Goal: Contribute content: Contribute content

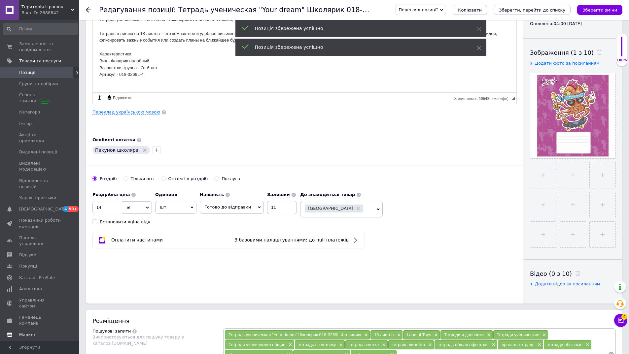
scroll to position [99, 0]
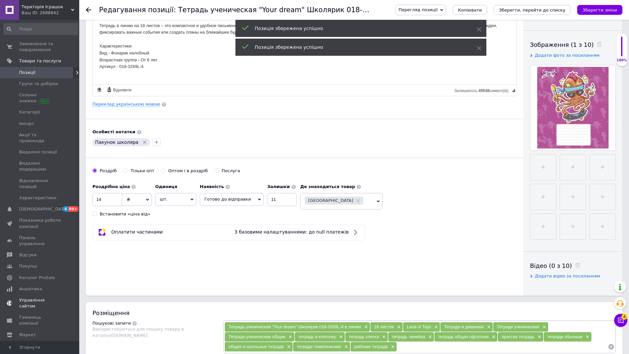
click at [40, 297] on span "Управління сайтом" at bounding box center [40, 303] width 42 height 12
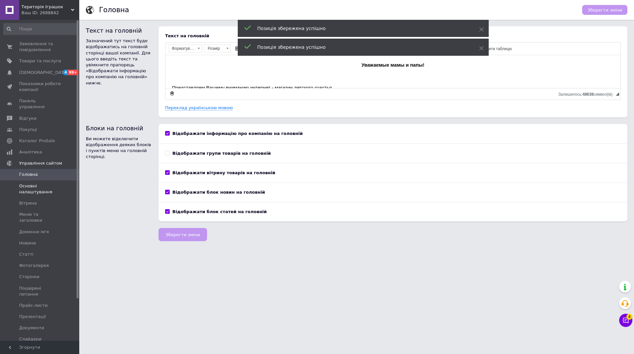
click at [30, 188] on span "Основні налаштування" at bounding box center [40, 189] width 42 height 12
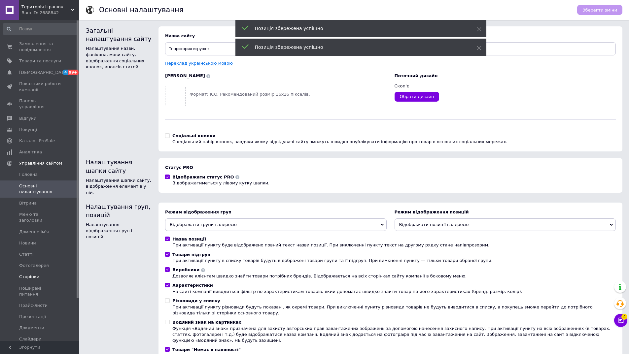
click at [31, 274] on span "Сторінки" at bounding box center [29, 277] width 20 height 6
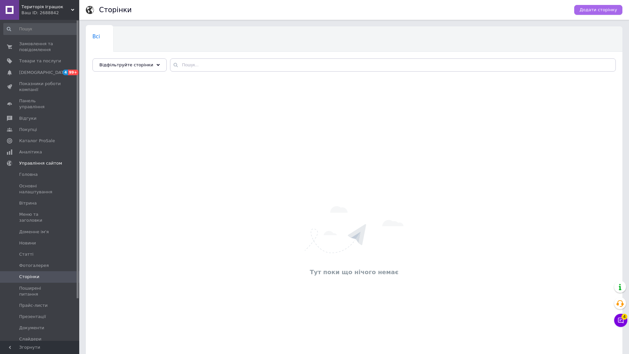
click at [606, 9] on span "Додати сторінку" at bounding box center [598, 10] width 38 height 6
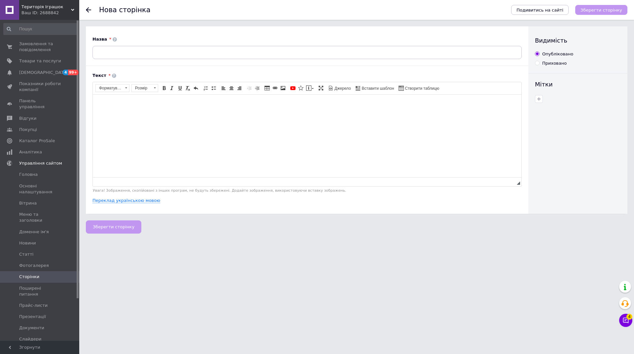
click at [83, 7] on div "Нова сторінка Подивитись на сайті Зберегти сторінку" at bounding box center [356, 10] width 554 height 20
click at [89, 9] on icon at bounding box center [88, 9] width 5 height 5
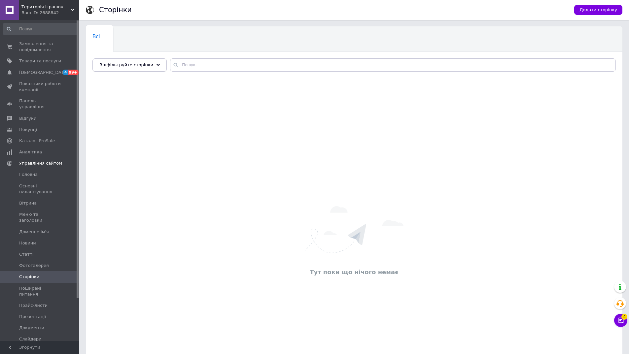
click at [156, 65] on use at bounding box center [157, 65] width 3 height 2
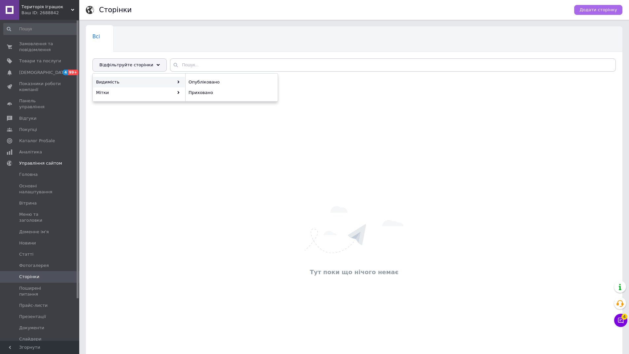
click at [604, 10] on span "Додати сторінку" at bounding box center [598, 10] width 38 height 6
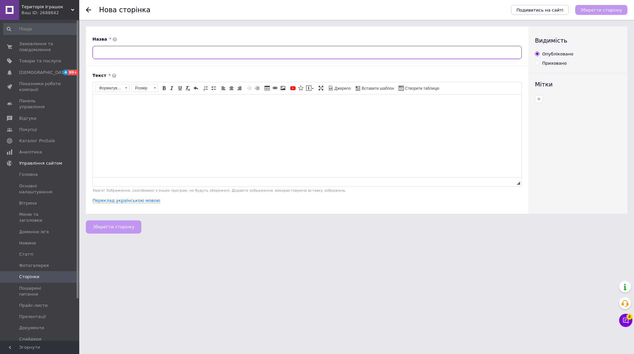
click at [132, 55] on input at bounding box center [306, 52] width 429 height 13
type input "Пакунок школяра"
click at [131, 203] on link "Переклад українською мовою" at bounding box center [126, 200] width 68 height 5
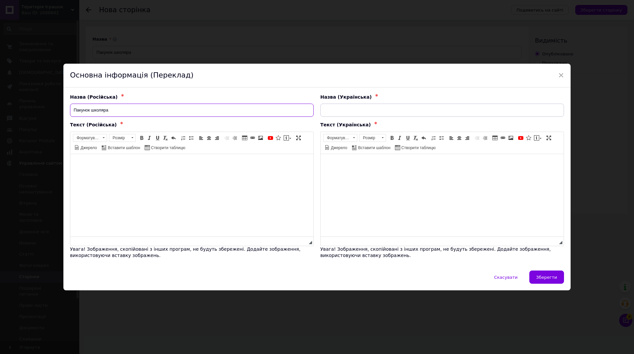
click at [173, 114] on input "Пакунок школяра" at bounding box center [192, 110] width 244 height 13
click at [380, 108] on input "text" at bounding box center [442, 110] width 244 height 13
paste input "Пакунок школяра"
click at [328, 150] on link "Джерело" at bounding box center [335, 147] width 25 height 7
click at [328, 149] on span at bounding box center [326, 147] width 5 height 5
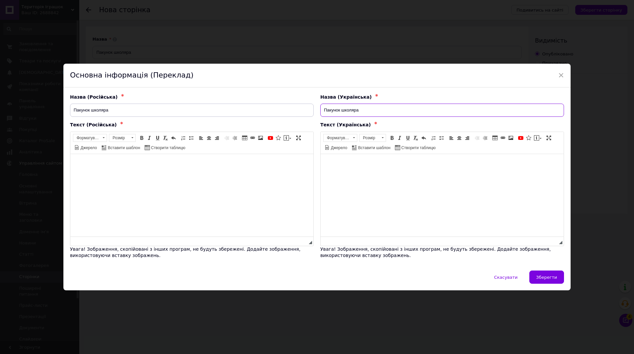
type input "Пакунок школяра"
click at [341, 163] on body "Редактор, 131DE6DC-1E99-46D4-97E2-889135954368" at bounding box center [442, 163] width 230 height 7
click at [364, 174] on html at bounding box center [441, 164] width 243 height 20
drag, startPoint x: 52, startPoint y: 2, endPoint x: 375, endPoint y: 149, distance: 354.4
click at [375, 149] on span "Вставити шаблон" at bounding box center [373, 148] width 33 height 6
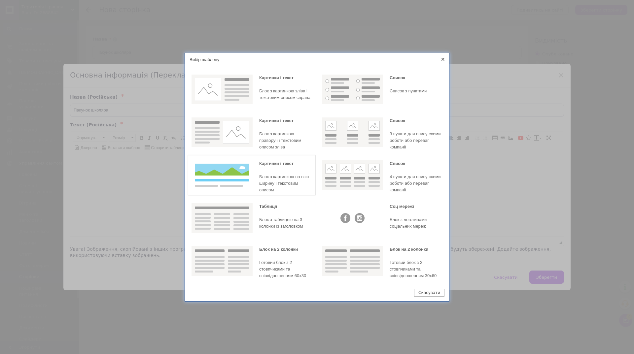
click at [239, 180] on img at bounding box center [221, 175] width 61 height 30
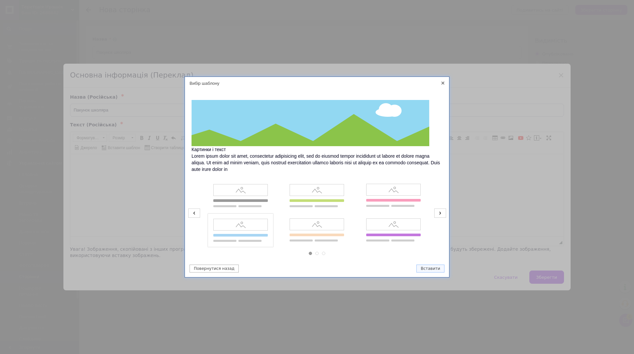
click at [240, 233] on img at bounding box center [240, 231] width 61 height 30
click at [425, 268] on button "Вставити" at bounding box center [430, 269] width 28 height 8
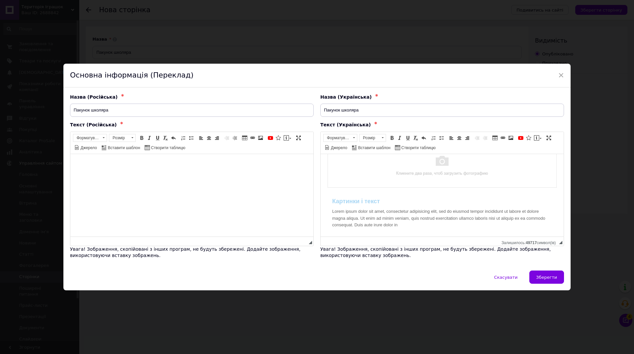
scroll to position [27, 0]
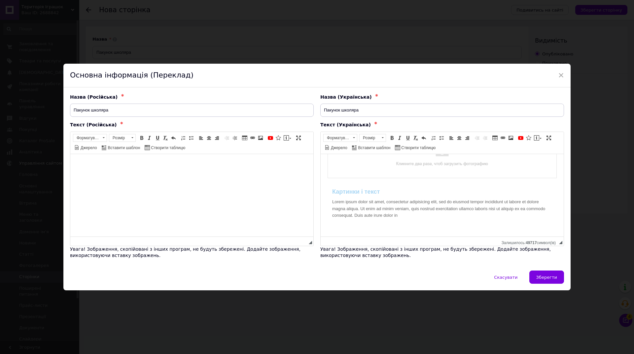
click at [395, 230] on html "Картинки і текст Lorem ipsum dolor sit amet, consectetur adipisicing elit, sed …" at bounding box center [441, 181] width 243 height 111
click at [527, 139] on span at bounding box center [528, 137] width 5 height 5
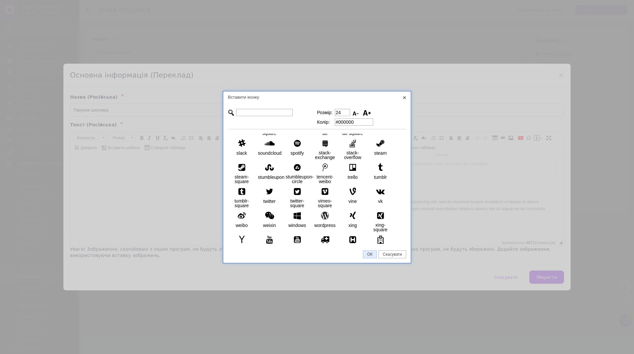
scroll to position [1719, 0]
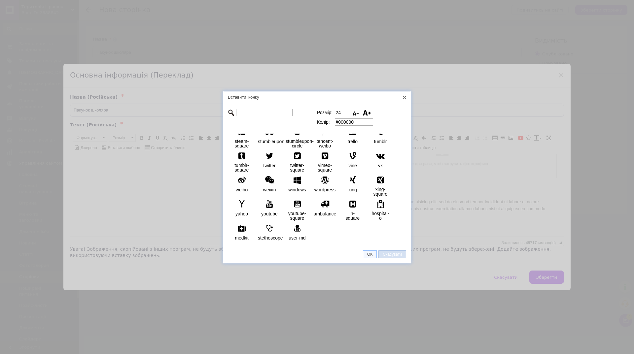
click at [383, 255] on span "Скасувати" at bounding box center [392, 254] width 27 height 5
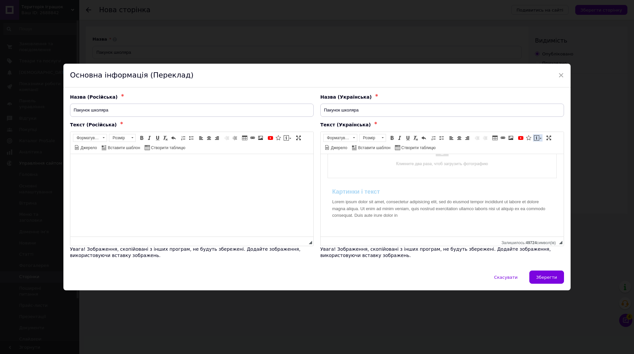
click at [539, 140] on link "Вставити повідомлення" at bounding box center [538, 137] width 10 height 7
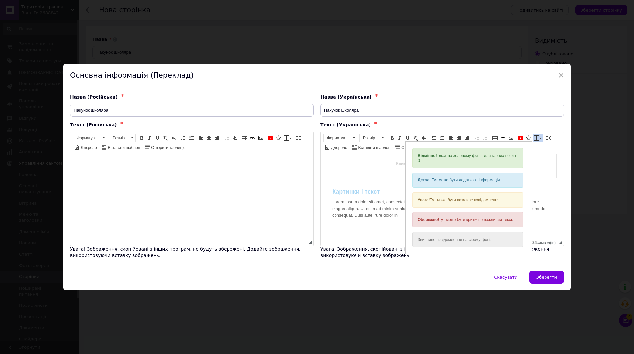
scroll to position [0, 0]
click at [536, 138] on span at bounding box center [536, 137] width 5 height 5
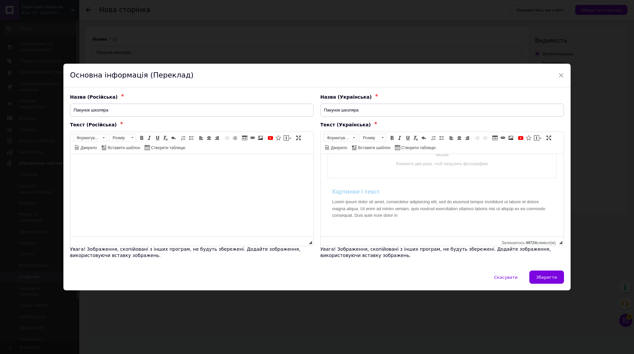
click at [319, 146] on div "Текст (Українська) ✱ Картинки і текст Lorem ipsum dolor sit amet, consectetur a…" at bounding box center [442, 190] width 250 height 144
click at [331, 147] on span "Джерело" at bounding box center [338, 148] width 17 height 6
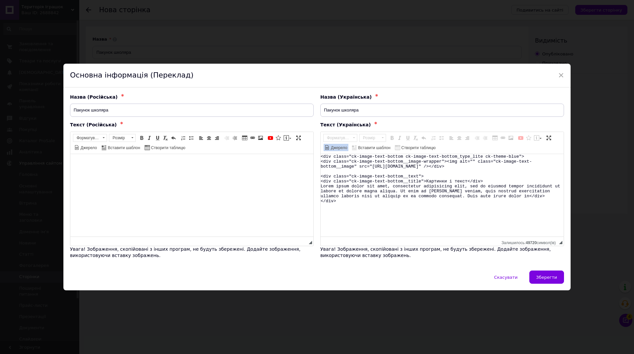
click at [331, 147] on span "Джерело" at bounding box center [338, 148] width 17 height 6
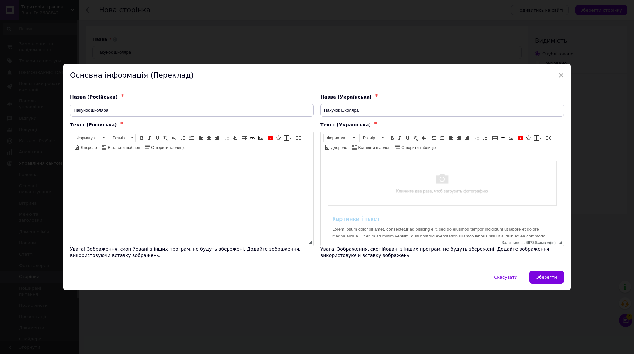
scroll to position [20, 0]
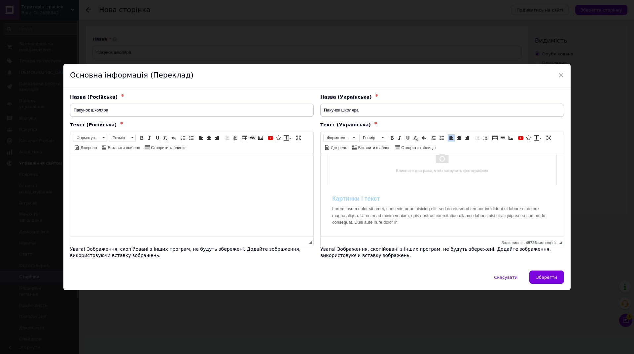
click at [355, 230] on html "Картинки і текст Lorem ipsum dolor sit amet, consectetur adipisicing elit, sed …" at bounding box center [441, 185] width 243 height 104
drag, startPoint x: 406, startPoint y: 226, endPoint x: 413, endPoint y: 222, distance: 7.5
click at [409, 225] on div "Картинки і текст Lorem ipsum dolor sit amet, consectetur adipisicing elit, sed …" at bounding box center [442, 210] width 230 height 41
click at [381, 239] on span "◢ Залишилось: 49720 символ(iв)" at bounding box center [441, 241] width 243 height 9
click at [347, 240] on span "◢ Залишилось: 49726 символ(iв)" at bounding box center [441, 241] width 243 height 9
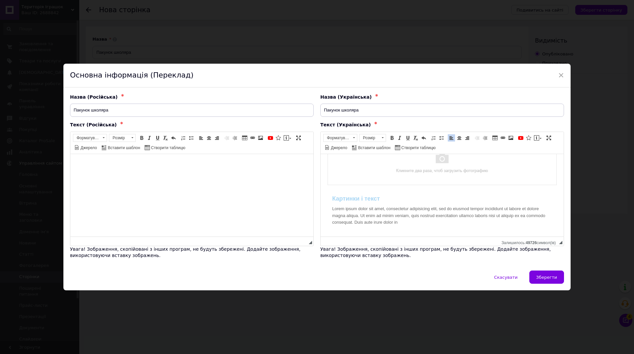
click at [355, 231] on html "Картинки і текст Lorem ipsum dolor sit amet, consectetur adipisicing elit, sed …" at bounding box center [441, 185] width 243 height 104
click at [372, 230] on html "↵ [PERSON_NAME] і текст Lorem ipsum dolor sit amet, consectetur adipisicing eli…" at bounding box center [441, 185] width 243 height 104
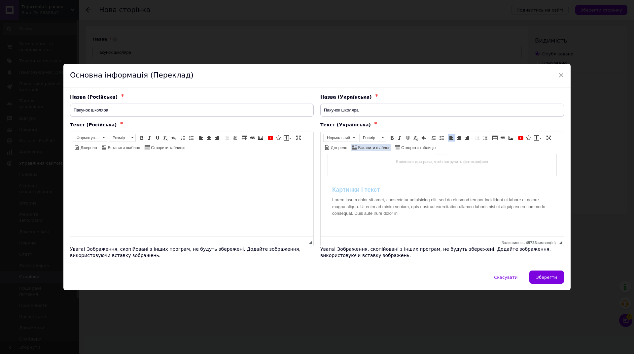
click at [361, 146] on span "Вставити шаблон" at bounding box center [373, 148] width 33 height 6
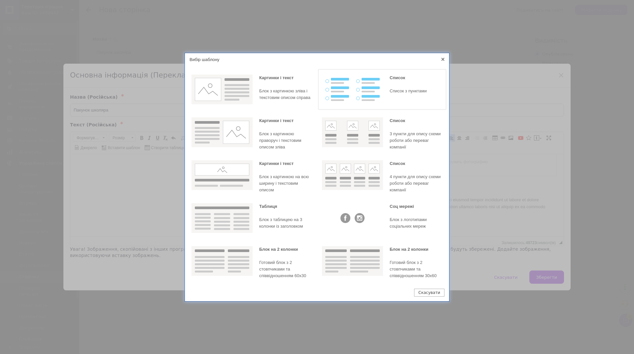
click at [351, 94] on img at bounding box center [352, 90] width 61 height 30
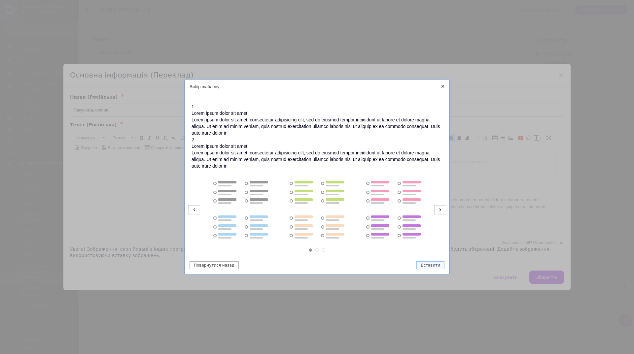
click at [441, 209] on icon at bounding box center [440, 209] width 12 height 9
click at [438, 212] on icon at bounding box center [440, 209] width 12 height 9
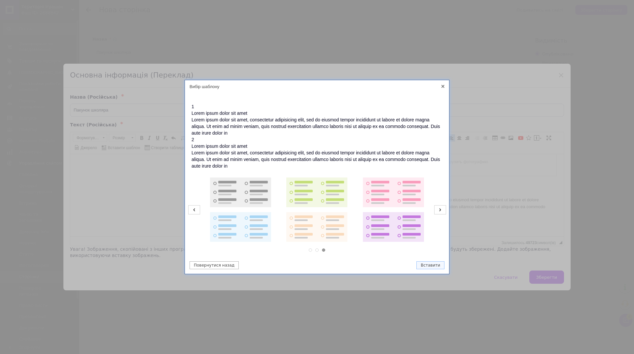
click at [438, 212] on icon at bounding box center [440, 209] width 12 height 9
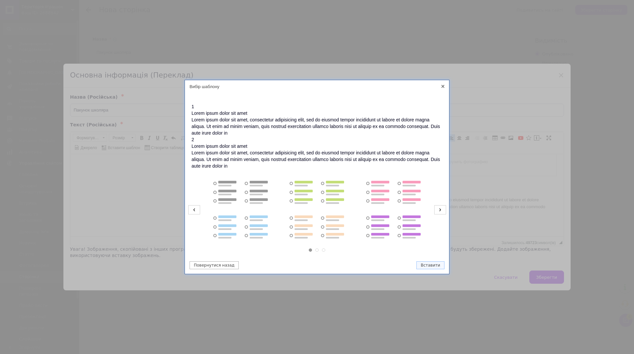
click at [438, 212] on icon at bounding box center [440, 209] width 12 height 9
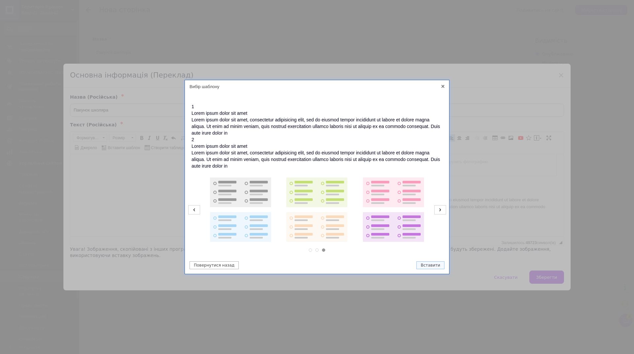
click at [438, 212] on icon at bounding box center [440, 209] width 12 height 9
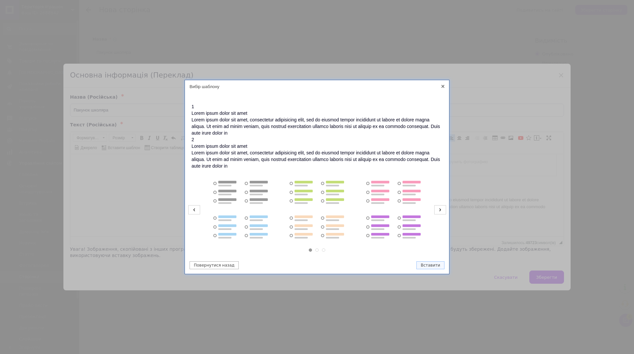
click at [438, 212] on icon at bounding box center [440, 209] width 12 height 9
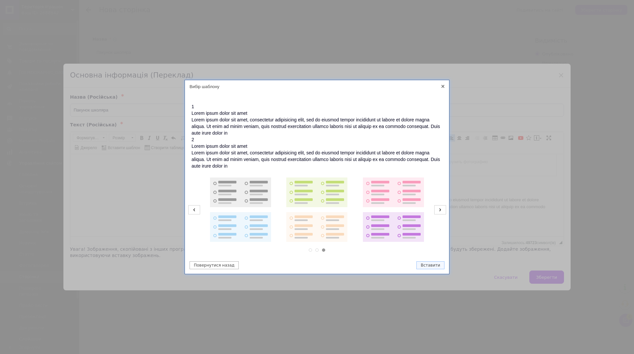
click at [438, 212] on icon at bounding box center [440, 209] width 12 height 9
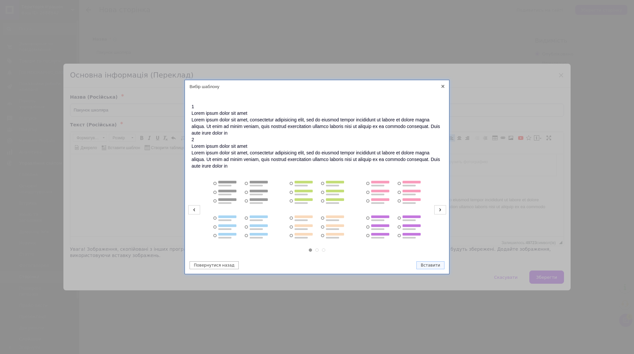
click at [438, 212] on icon at bounding box center [440, 209] width 12 height 9
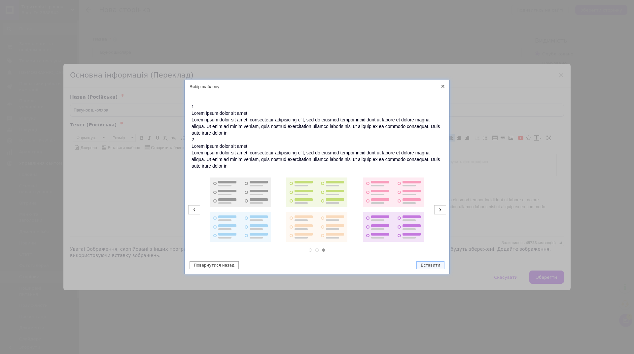
click at [438, 212] on icon at bounding box center [440, 209] width 12 height 9
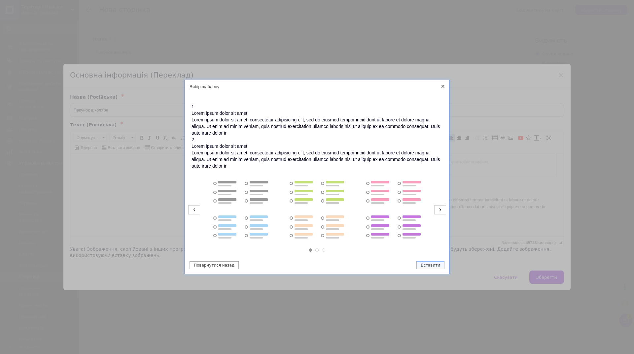
click at [438, 212] on icon at bounding box center [440, 209] width 12 height 9
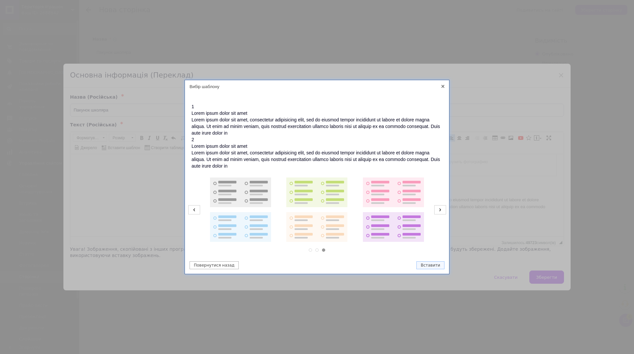
click at [438, 212] on icon at bounding box center [440, 209] width 12 height 9
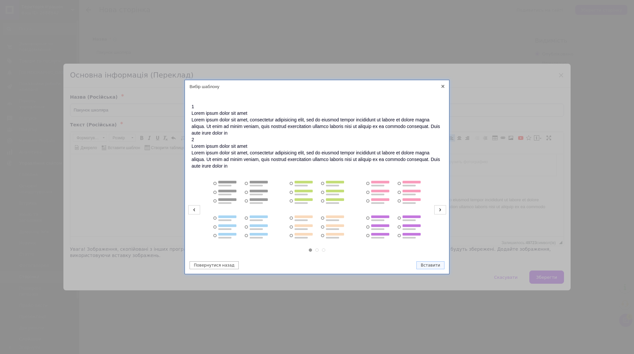
click at [438, 212] on icon at bounding box center [440, 209] width 12 height 9
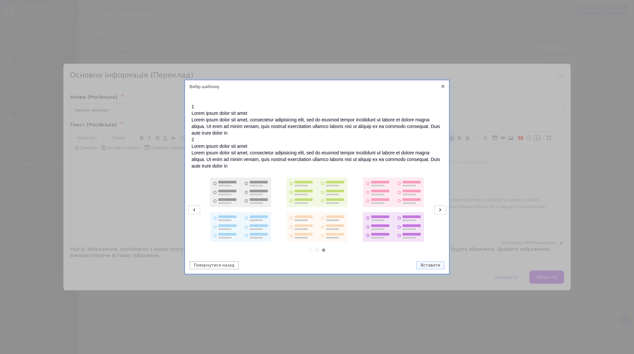
click at [438, 212] on icon at bounding box center [440, 209] width 12 height 9
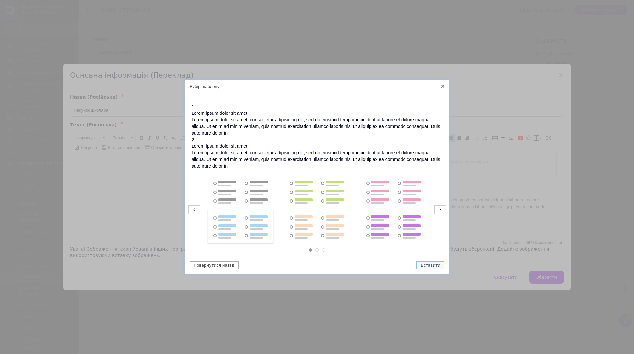
click at [232, 223] on img at bounding box center [240, 227] width 61 height 30
click at [430, 267] on button "Вставити" at bounding box center [430, 265] width 28 height 8
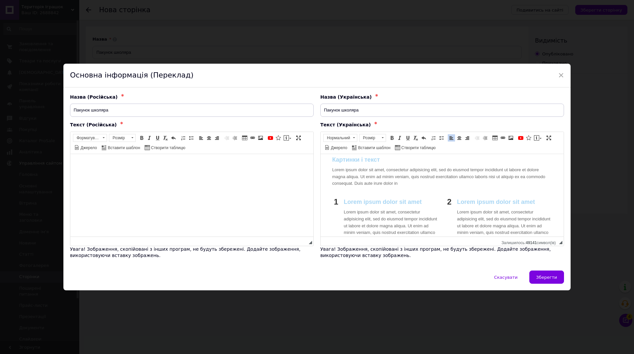
scroll to position [66, 0]
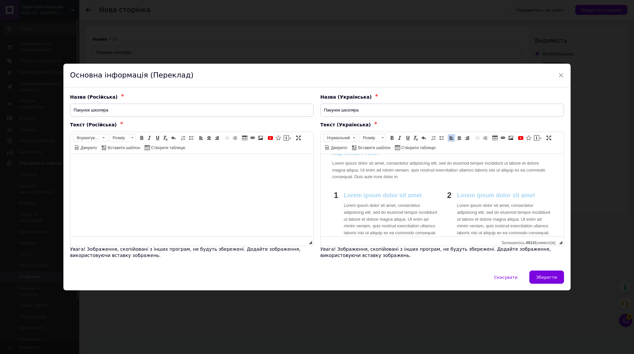
click at [458, 211] on div "Lorem ipsum dolor sit amet Lorem ipsum dolor sit amet, consectetur adipisicing …" at bounding box center [503, 217] width 93 height 51
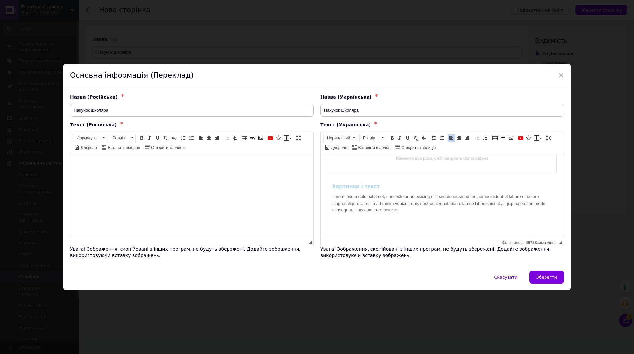
scroll to position [32, 0]
click at [416, 148] on span "Створити таблицю" at bounding box center [417, 148] width 35 height 6
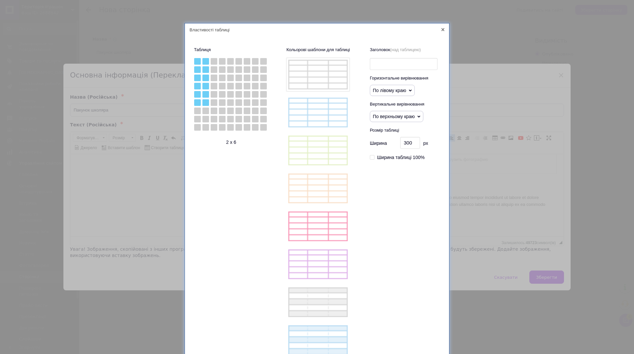
click at [205, 103] on div at bounding box center [205, 102] width 7 height 7
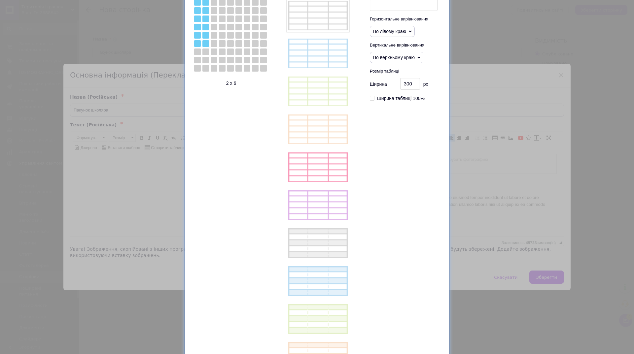
scroll to position [0, 0]
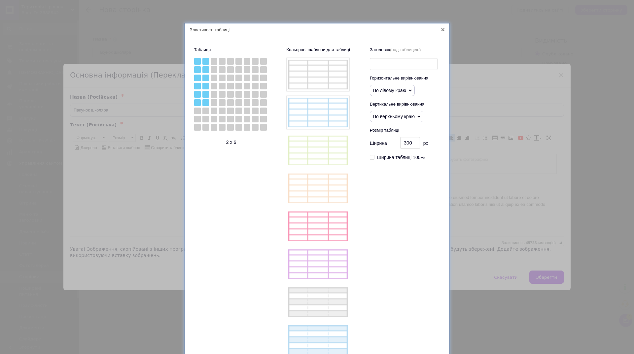
click at [318, 120] on img at bounding box center [317, 112] width 63 height 33
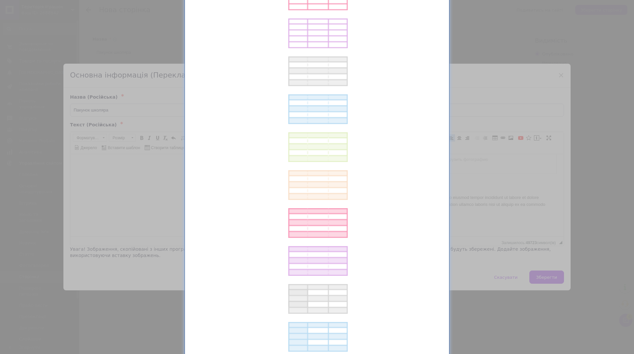
scroll to position [428, 0]
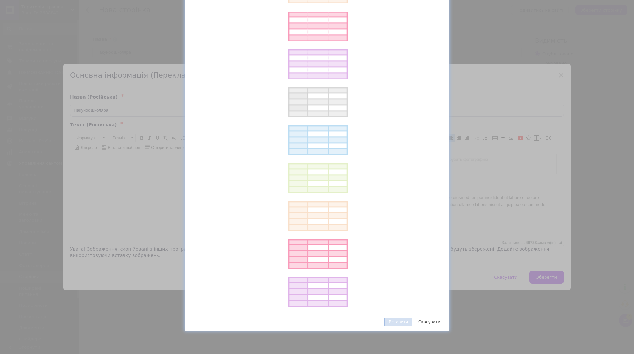
click at [403, 321] on button "Вставити" at bounding box center [398, 322] width 28 height 8
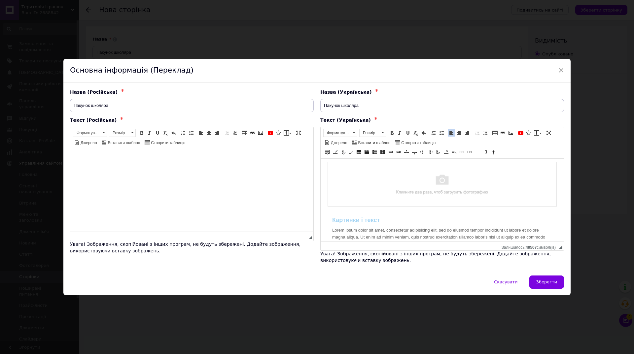
scroll to position [0, 0]
click at [342, 145] on span "Джерело" at bounding box center [338, 143] width 17 height 6
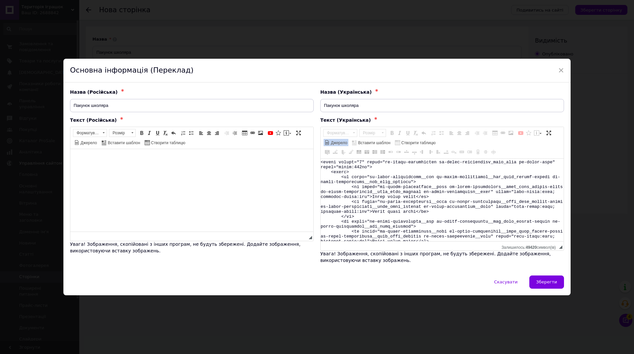
scroll to position [68, 0]
click at [370, 142] on span "Вставити шаблон" at bounding box center [373, 143] width 33 height 6
click at [326, 144] on span at bounding box center [326, 142] width 5 height 5
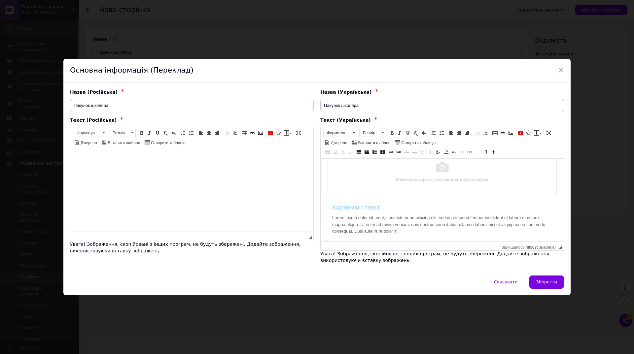
scroll to position [0, 0]
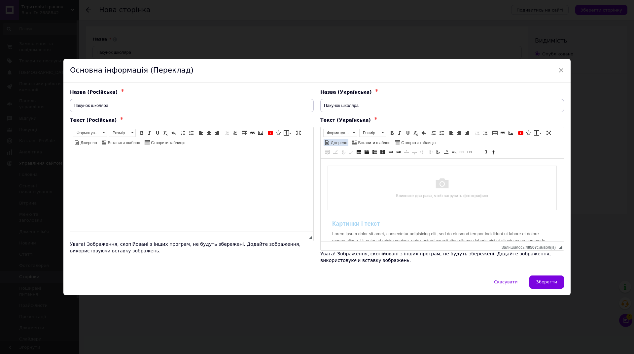
click at [330, 145] on span "Джерело" at bounding box center [338, 143] width 17 height 6
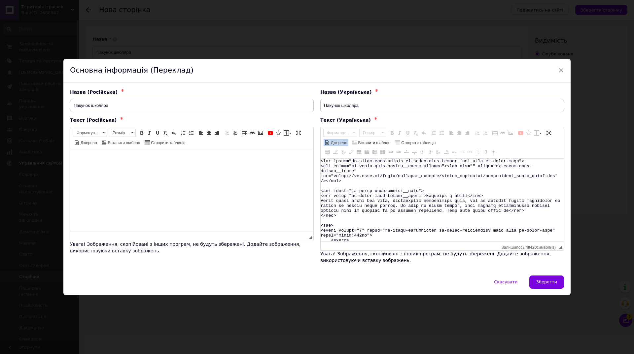
click at [361, 177] on textarea "Редактор, 131DE6DC-1E99-46D4-97E2-889135954368" at bounding box center [441, 200] width 243 height 83
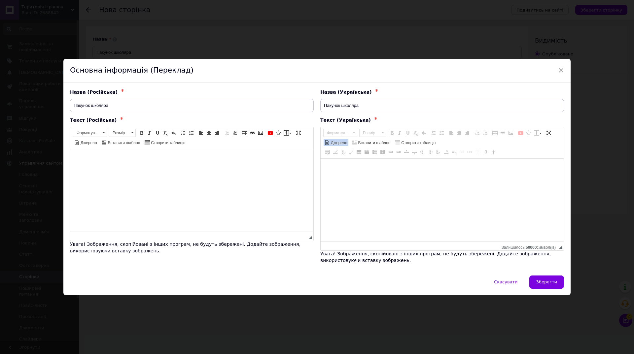
click at [335, 144] on span "Джерело" at bounding box center [338, 143] width 17 height 6
click at [376, 144] on span "Вставити шаблон" at bounding box center [373, 143] width 33 height 6
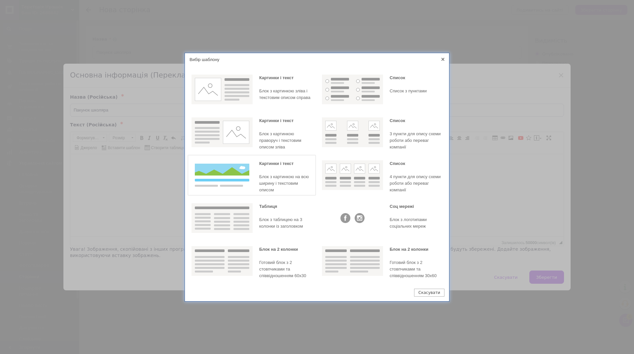
click at [237, 174] on img at bounding box center [221, 175] width 61 height 30
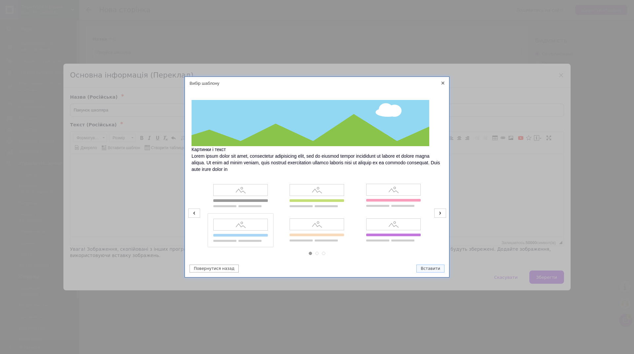
click at [241, 229] on img at bounding box center [240, 231] width 61 height 30
click at [431, 268] on button "Вставити" at bounding box center [430, 269] width 28 height 8
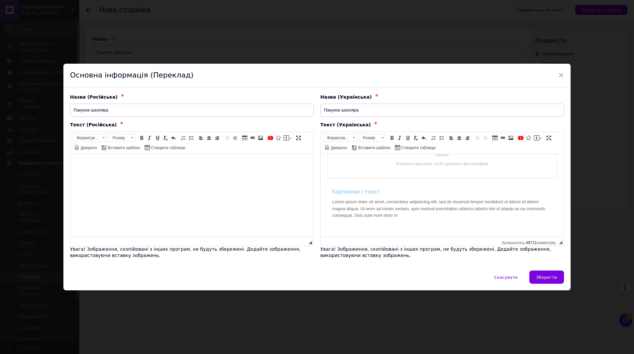
scroll to position [29, 0]
click at [361, 148] on span "Вставити шаблон" at bounding box center [373, 148] width 33 height 6
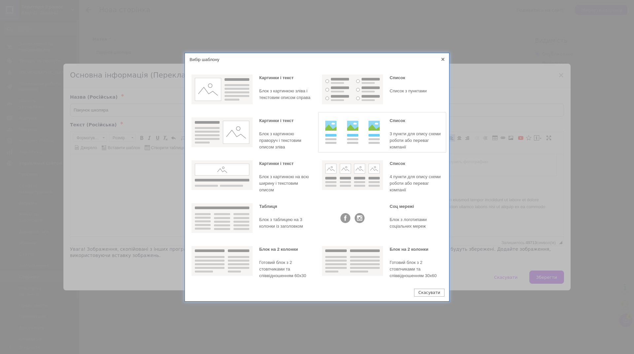
click at [375, 136] on img at bounding box center [352, 132] width 61 height 30
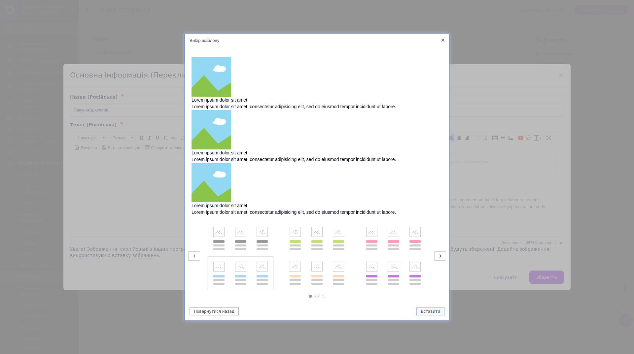
click at [233, 273] on img at bounding box center [240, 273] width 61 height 30
click at [428, 311] on button "Вставити" at bounding box center [430, 312] width 28 height 8
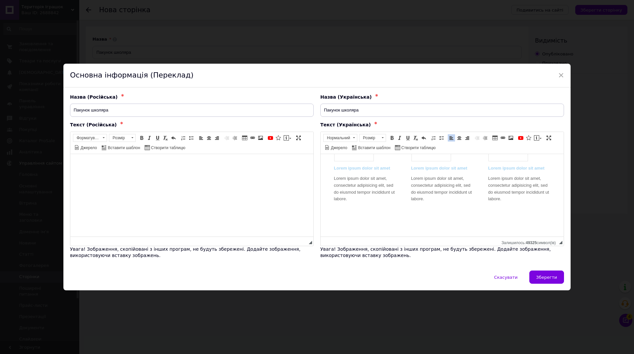
scroll to position [137, 0]
click at [362, 149] on span "Вставити шаблон" at bounding box center [373, 148] width 33 height 6
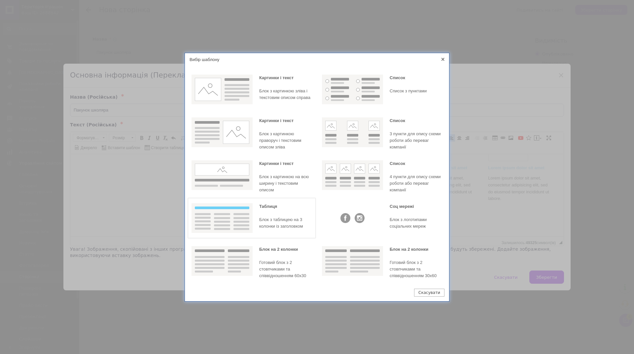
click at [237, 215] on img at bounding box center [221, 218] width 61 height 30
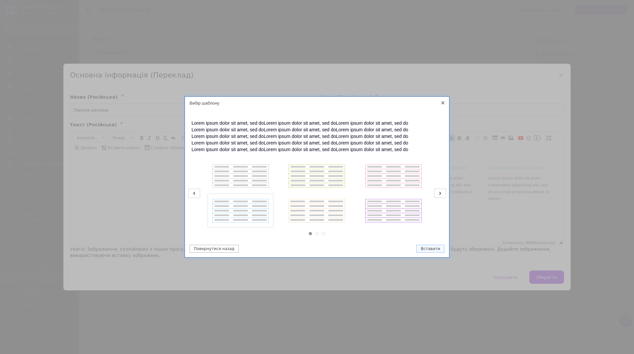
click at [241, 216] on img at bounding box center [240, 211] width 61 height 30
click at [431, 247] on button "Вставити" at bounding box center [430, 249] width 28 height 8
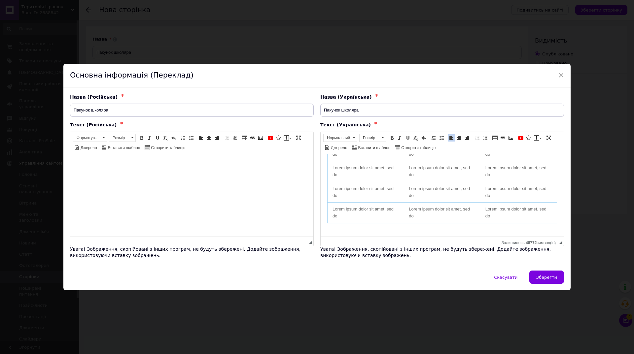
scroll to position [241, 0]
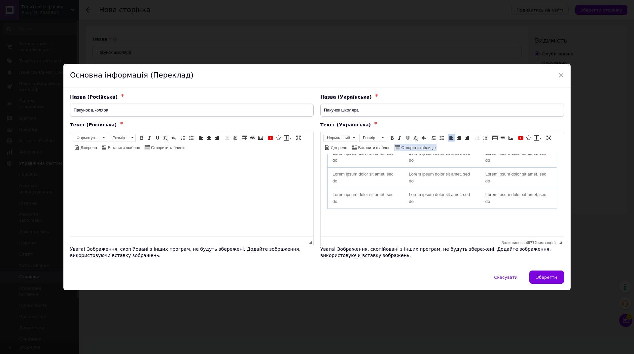
click at [410, 150] on span "Створити таблицю" at bounding box center [417, 148] width 35 height 6
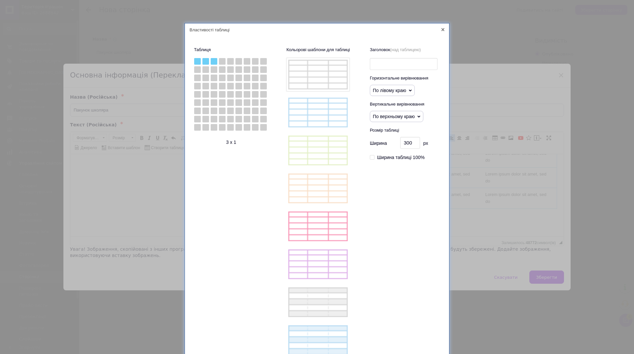
click at [214, 62] on div at bounding box center [214, 61] width 7 height 7
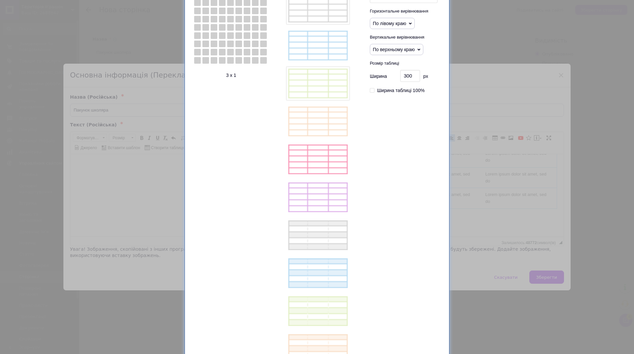
scroll to position [0, 0]
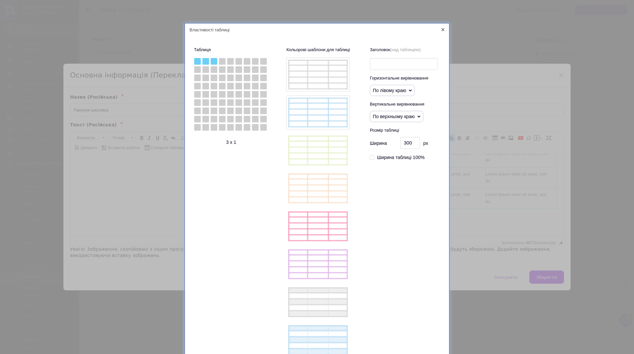
click at [316, 118] on img at bounding box center [317, 112] width 63 height 33
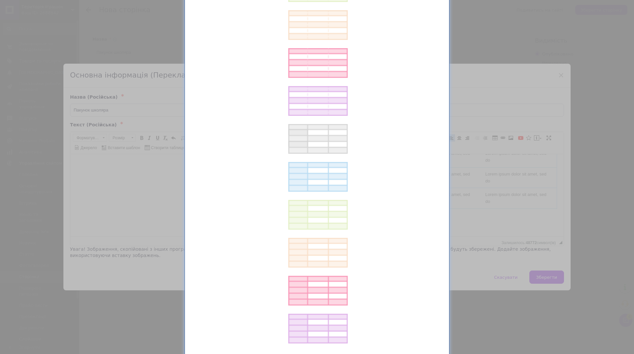
scroll to position [428, 0]
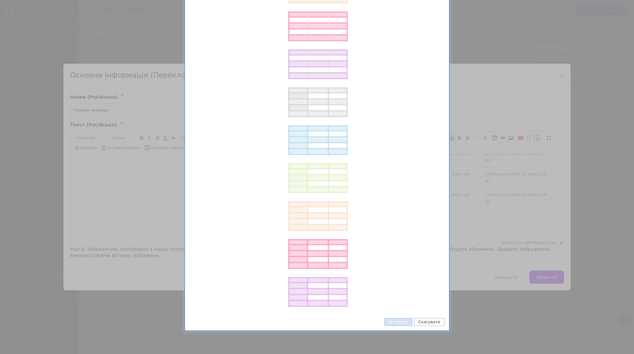
click at [403, 323] on button "Вставити" at bounding box center [398, 322] width 28 height 8
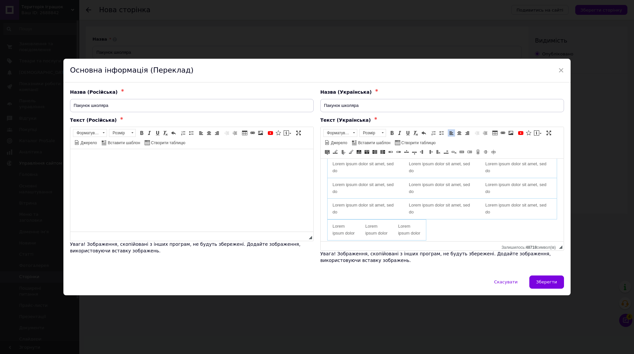
scroll to position [262, 0]
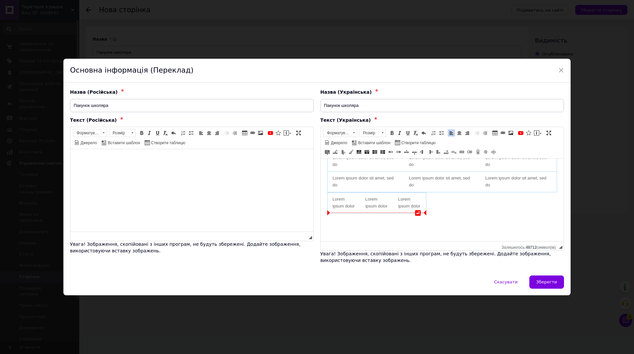
click at [419, 198] on td "Lorem ipsum dolor" at bounding box center [409, 203] width 33 height 21
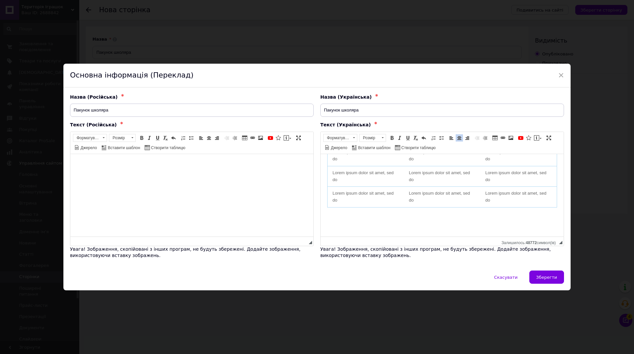
scroll to position [241, 0]
click at [338, 150] on span "Джерело" at bounding box center [338, 148] width 17 height 6
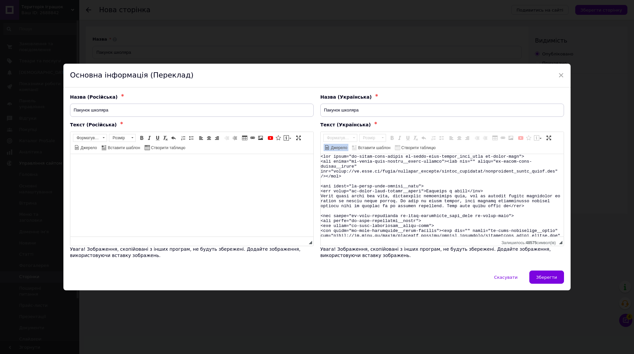
click at [368, 190] on textarea "Редактор, 131DE6DC-1E99-46D4-97E2-889135954368" at bounding box center [441, 195] width 243 height 83
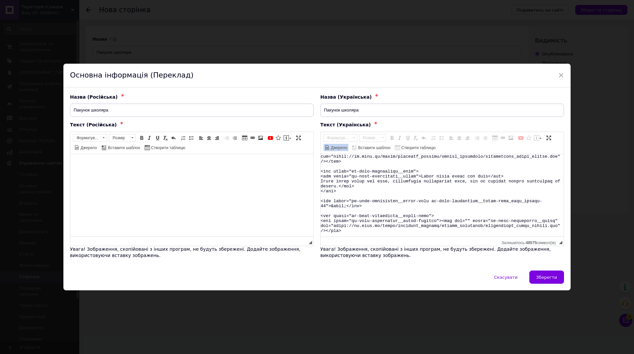
scroll to position [0, 0]
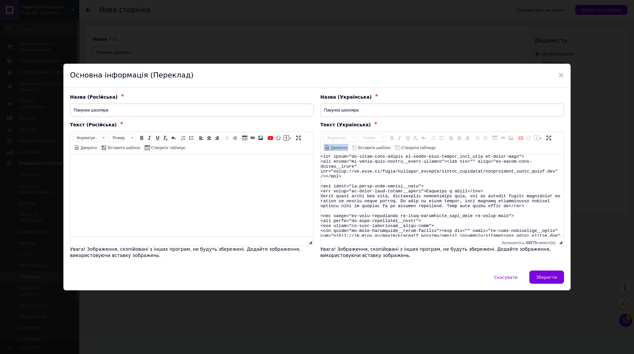
click at [168, 174] on html at bounding box center [191, 164] width 243 height 20
click at [84, 135] on span "Форматування" at bounding box center [86, 137] width 27 height 7
click at [131, 174] on html at bounding box center [191, 164] width 243 height 20
click at [89, 147] on span "Джерело" at bounding box center [88, 148] width 17 height 6
click at [120, 175] on textarea "Редактор, 5A84D953-2CAA-4E53-BAD1-522A4AD13AFD" at bounding box center [191, 195] width 243 height 83
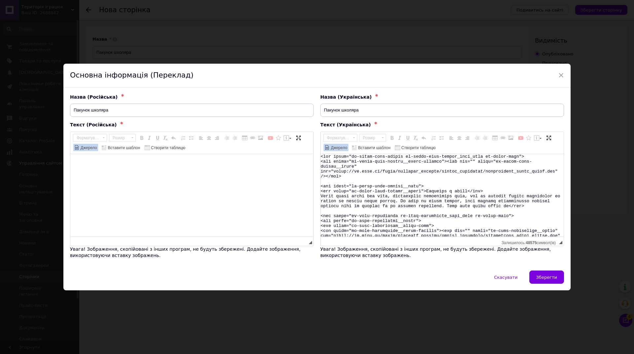
paste textarea "<lor ipsum="do-sitam-cons-adipis el-seddo-eius-tempor_inci_utla et-dolor-magn">…"
type textarea "<lor ipsum="do-sitam-cons-adipis el-seddo-eius-tempor_inci_utla et-dolor-magn">…"
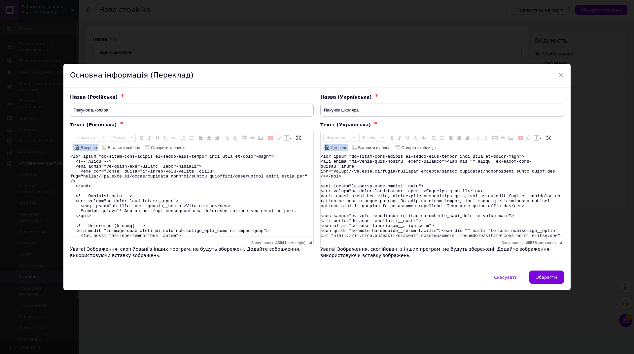
scroll to position [675, 0]
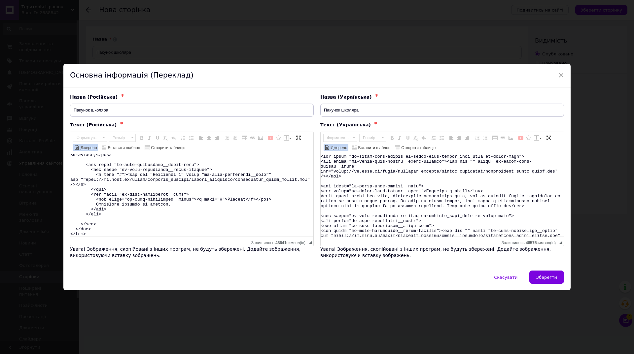
click at [85, 146] on span "Джерело" at bounding box center [88, 148] width 17 height 6
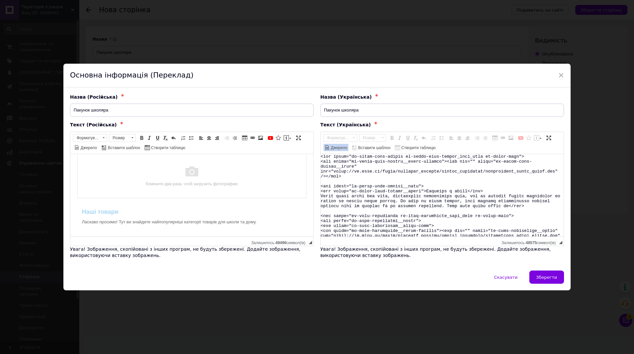
scroll to position [0, 0]
click at [335, 147] on span "Джерело" at bounding box center [338, 148] width 17 height 6
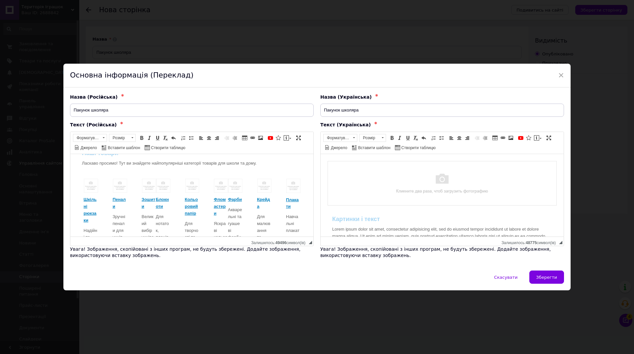
scroll to position [33, 0]
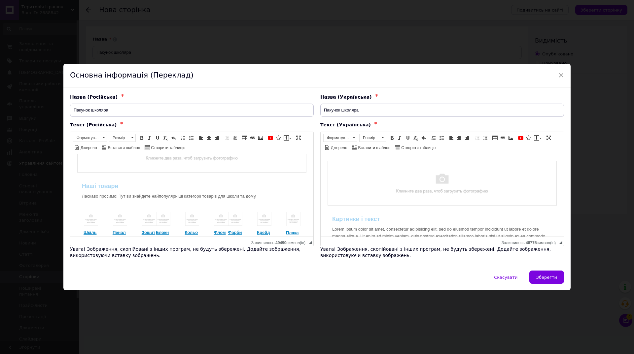
click at [170, 198] on div "Наші товари Ласкаво просимо! Тут ви знайдете найпопулярніші категорії товарів д…" at bounding box center [192, 191] width 230 height 27
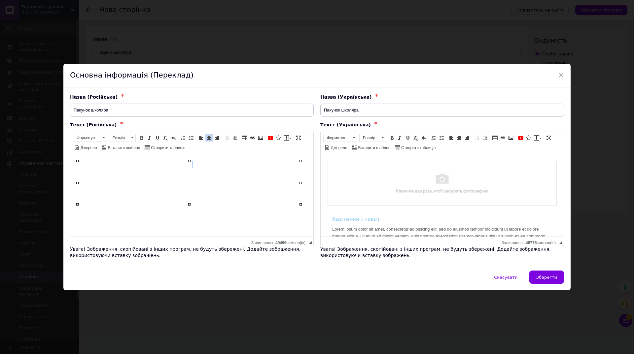
scroll to position [0, 0]
click at [85, 148] on span "Джерело" at bounding box center [88, 148] width 17 height 6
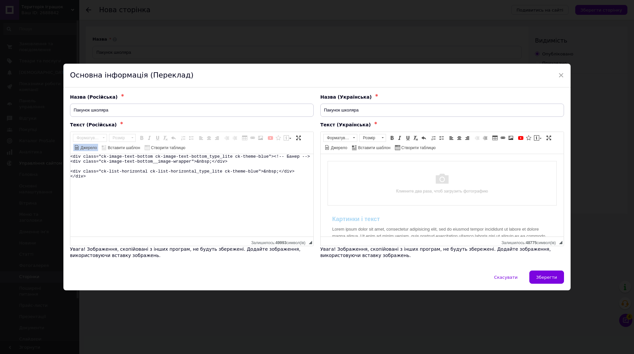
click at [166, 208] on textarea "<div class="ck-image-text-bottom ck-image-text-bottom_type_lite ck-theme-blue">…" at bounding box center [191, 195] width 243 height 83
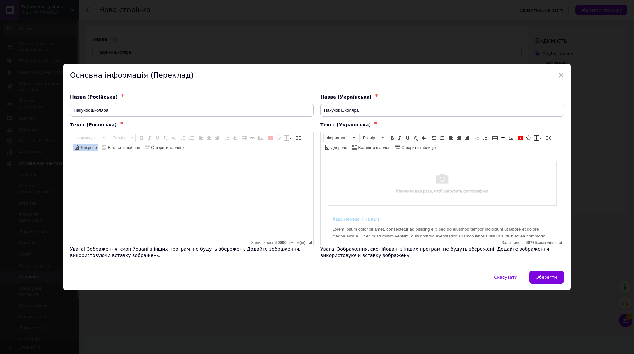
click at [86, 148] on span "Джерело" at bounding box center [88, 148] width 17 height 6
click at [433, 182] on img "Редактор, 131DE6DC-1E99-46D4-97E2-889135954368" at bounding box center [441, 183] width 229 height 45
click at [435, 182] on img "Редактор, 131DE6DC-1E99-46D4-97E2-889135954368" at bounding box center [441, 183] width 229 height 45
click at [437, 177] on img "Редактор, 131DE6DC-1E99-46D4-97E2-889135954368" at bounding box center [441, 183] width 229 height 45
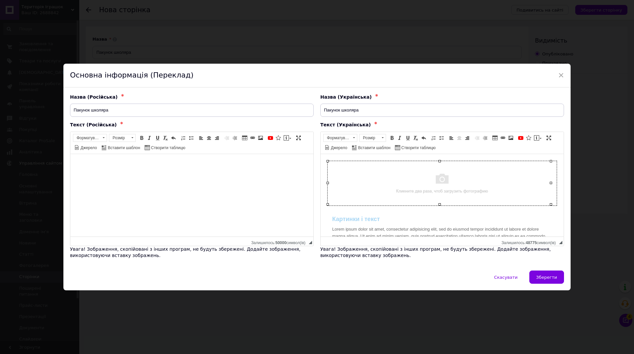
select select
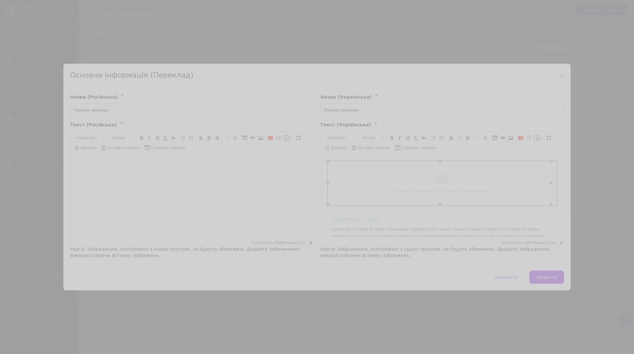
scroll to position [0, 32]
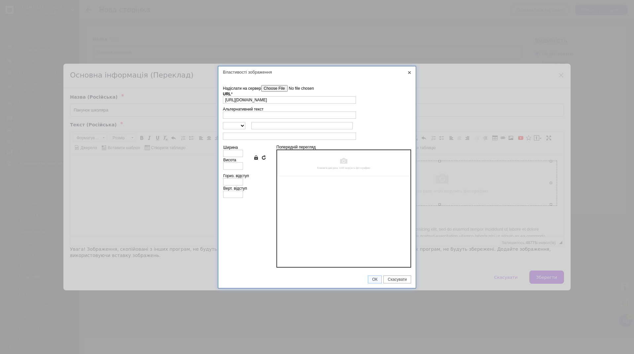
click at [277, 91] on input"] "Надіслати на сервер" at bounding box center [298, 88] width 75 height 7
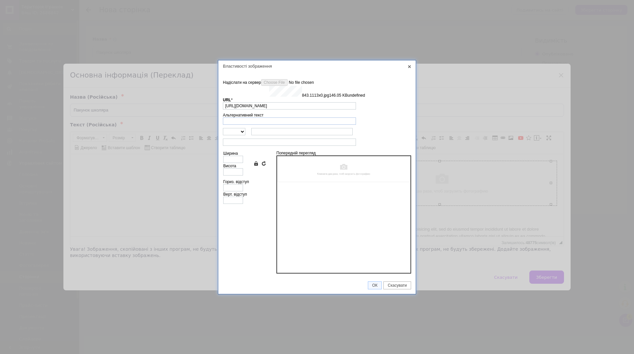
type input "[URL][DOMAIN_NAME]"
type input "640"
type input "213"
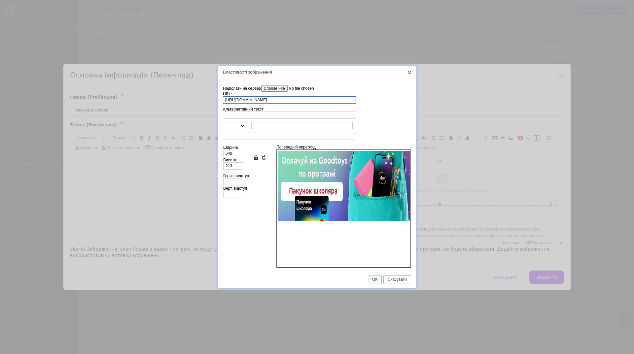
click at [325, 100] on input "[URL][DOMAIN_NAME]" at bounding box center [289, 99] width 133 height 7
drag, startPoint x: 241, startPoint y: 100, endPoint x: 393, endPoint y: 101, distance: 152.5
click at [393, 101] on tr "URL * [URL][DOMAIN_NAME] Огляд Сервера" at bounding box center [317, 98] width 188 height 12
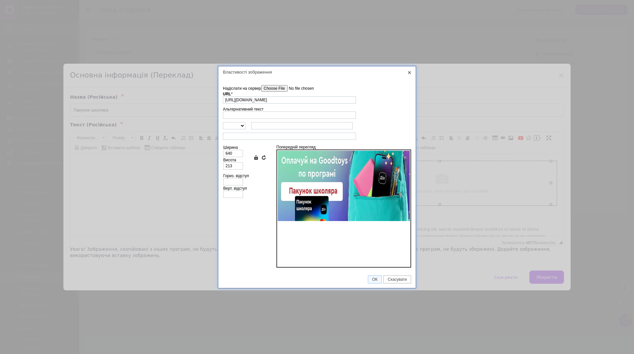
click at [393, 101] on td "Огляд Сервера" at bounding box center [385, 98] width 52 height 12
click at [258, 114] on input "Альтернативний текст" at bounding box center [289, 115] width 133 height 7
type input "Пакунок школяра"
click at [240, 128] on select "http:// https:// ftp:// news://" at bounding box center [234, 125] width 22 height 7
select select "https://"
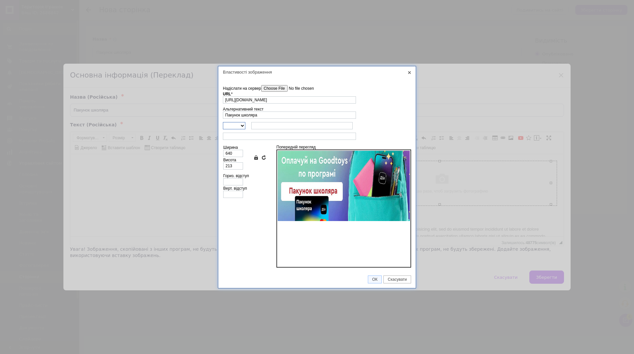
click at [223, 122] on select "http:// https:// ftp:// news://" at bounding box center [234, 125] width 22 height 7
click at [270, 124] on input "text" at bounding box center [301, 125] width 101 height 7
click at [256, 137] on input "text" at bounding box center [289, 136] width 133 height 7
drag, startPoint x: 234, startPoint y: 152, endPoint x: 222, endPoint y: 151, distance: 12.6
click at [222, 151] on td "Надіслати на сервер undefined URL * [URL][DOMAIN_NAME] Огляд Сервера Альтернати…" at bounding box center [316, 174] width 197 height 193
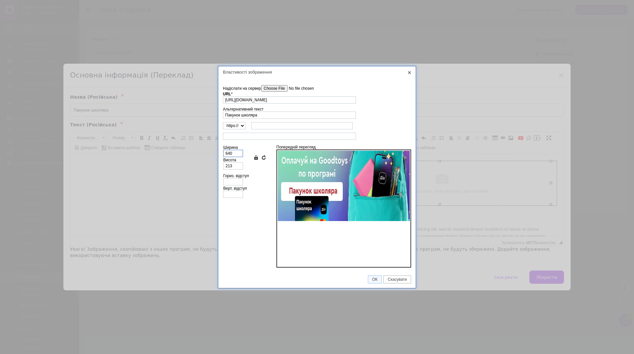
type input "1"
type input "11"
type input "4"
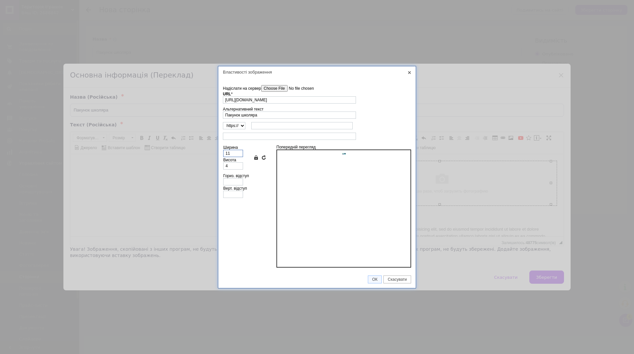
type input "111"
type input "37"
type input "1113"
type input "370"
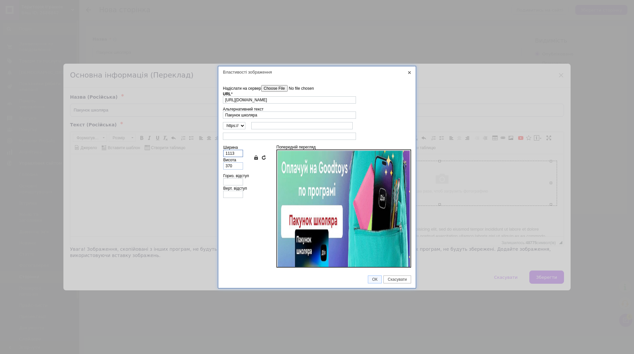
type input "1113"
drag, startPoint x: 237, startPoint y: 164, endPoint x: 224, endPoint y: 164, distance: 13.2
click at [224, 164] on input "370" at bounding box center [233, 165] width 20 height 7
type input "3"
type input "9"
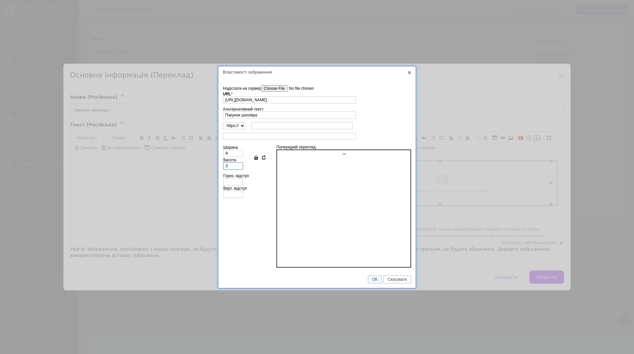
type input "37"
type input "111"
type input "371"
type input "1115"
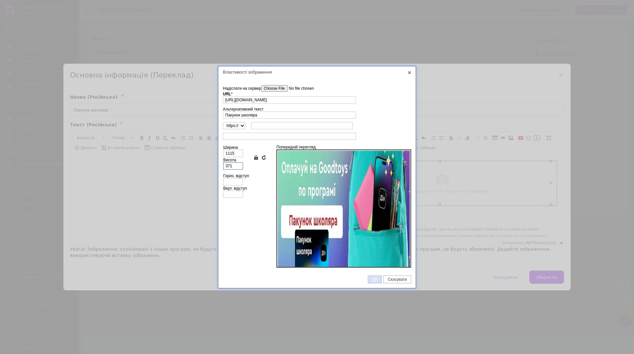
type input "371"
click at [374, 280] on span "ОК" at bounding box center [374, 279] width 13 height 5
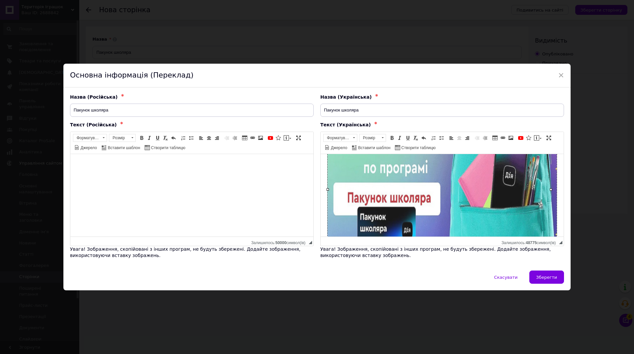
scroll to position [66, 0]
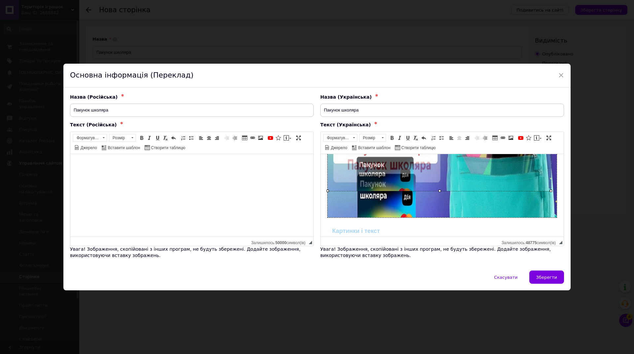
drag, startPoint x: 440, startPoint y: 217, endPoint x: 437, endPoint y: 188, distance: 29.5
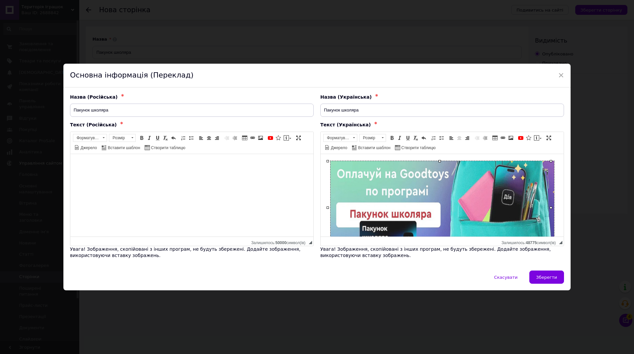
scroll to position [33, 0]
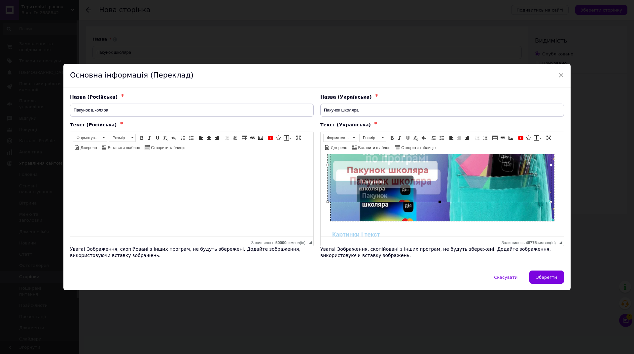
drag, startPoint x: 440, startPoint y: 221, endPoint x: 440, endPoint y: 202, distance: 19.1
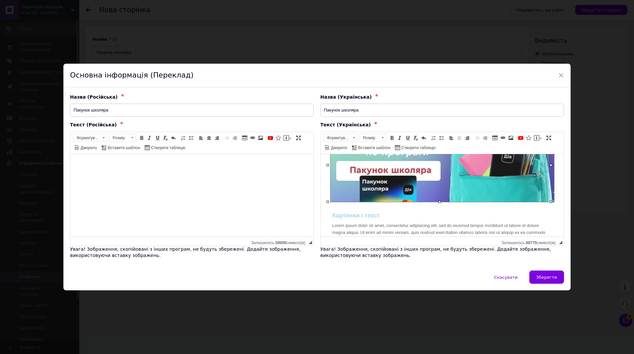
click at [415, 175] on img "Редактор, 131DE6DC-1E99-46D4-97E2-889135954368" at bounding box center [441, 165] width 223 height 74
select select
type input "[URL][DOMAIN_NAME]"
type input "Пакунок школяра"
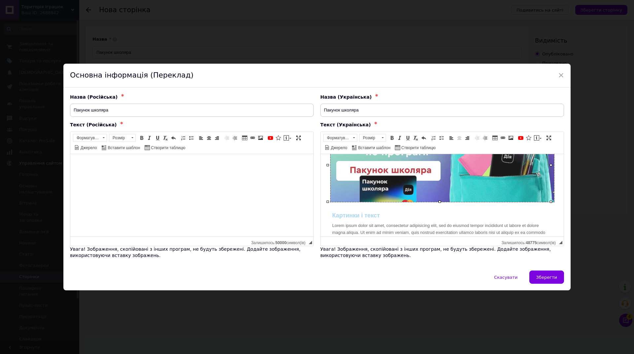
type input "677"
type input "224"
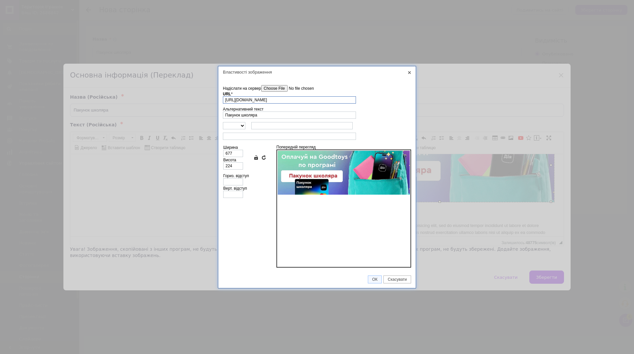
scroll to position [0, 53]
click at [408, 74] on link "X" at bounding box center [409, 73] width 6 height 6
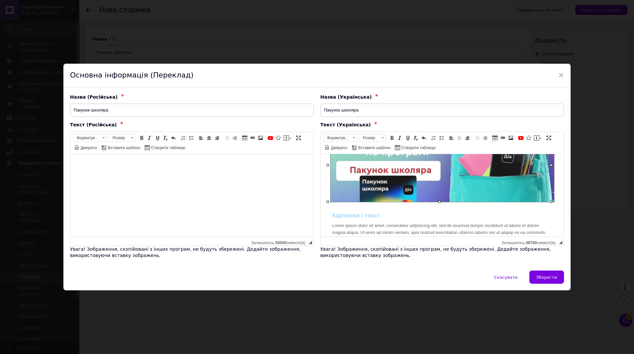
scroll to position [66, 0]
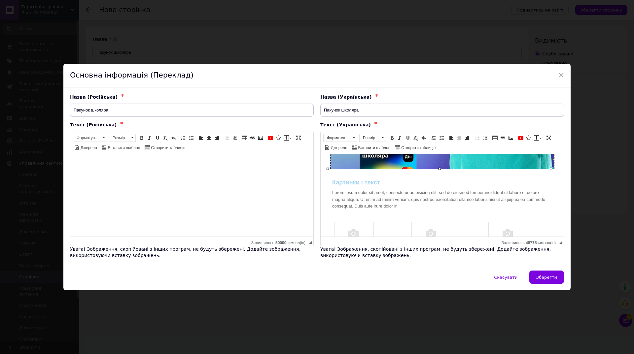
click at [358, 193] on div "Картинки і текст Lorem ipsum dolor sit amet, consectetur adipisicing elit, sed …" at bounding box center [442, 194] width 230 height 41
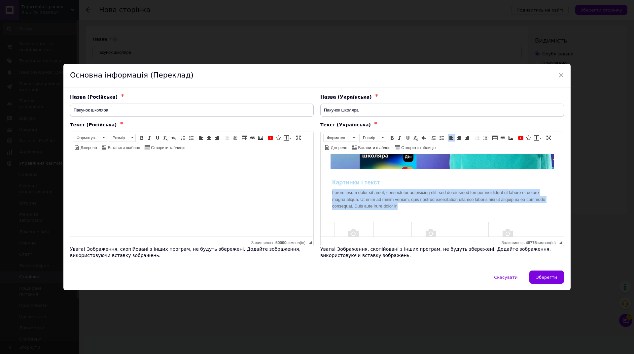
drag, startPoint x: 331, startPoint y: 191, endPoint x: 399, endPoint y: 207, distance: 69.1
click at [399, 207] on div "Картинки і текст Lorem ipsum dolor sit amet, consectetur adipisicing elit, sed …" at bounding box center [442, 194] width 230 height 41
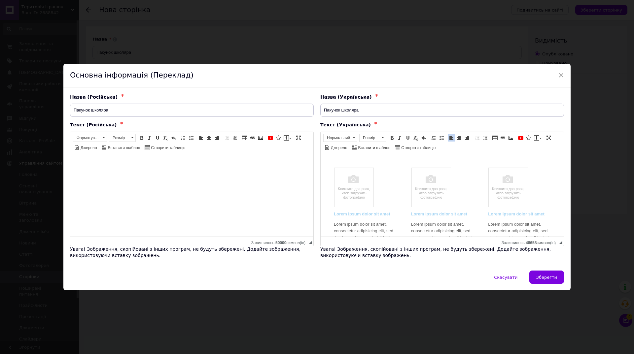
scroll to position [132, 0]
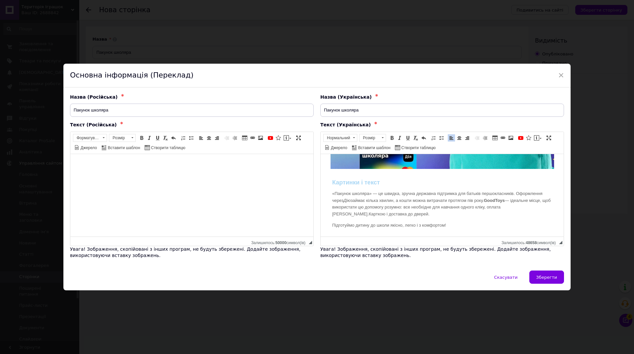
click at [471, 221] on div "Картинки і текст «Пакунок школяра» — це швидка, зручна державна підтримка для б…" at bounding box center [442, 206] width 230 height 64
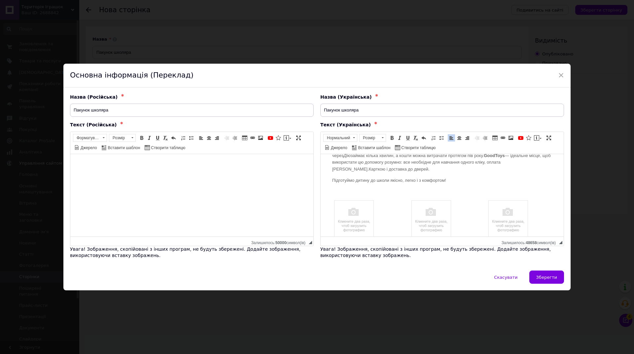
scroll to position [99, 0]
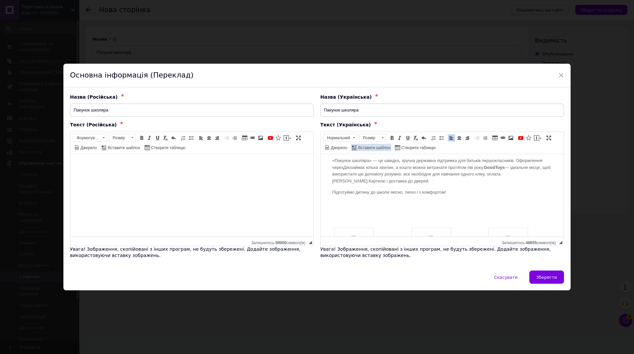
click at [362, 149] on span "Вставити шаблон" at bounding box center [373, 148] width 33 height 6
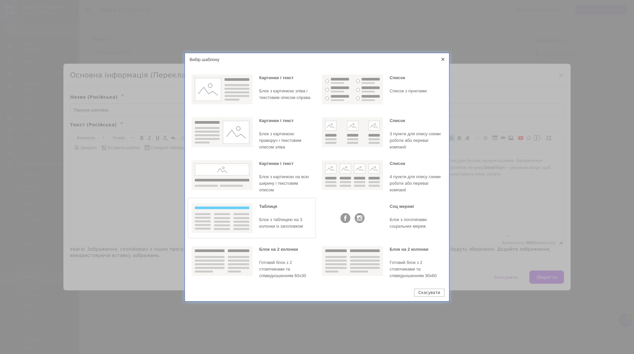
click at [237, 210] on img at bounding box center [221, 218] width 61 height 30
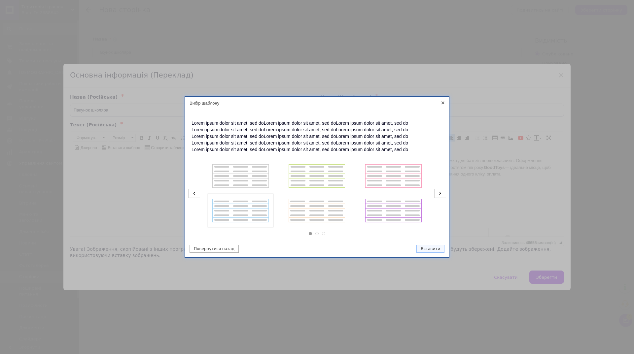
click at [235, 206] on img at bounding box center [240, 211] width 61 height 30
click at [432, 250] on button "Вставити" at bounding box center [430, 249] width 28 height 8
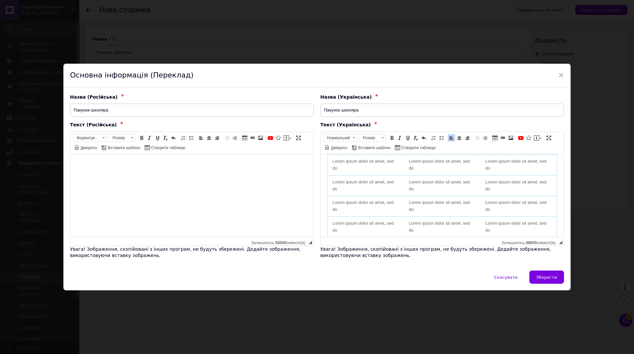
scroll to position [299, 0]
drag, startPoint x: 502, startPoint y: 211, endPoint x: 490, endPoint y: 211, distance: 11.9
click at [490, 211] on div "Lorem ipsum dolor sit amet, sed do" at bounding box center [518, 208] width 66 height 14
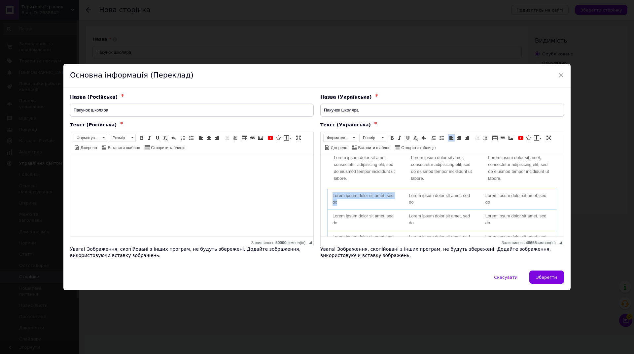
scroll to position [233, 0]
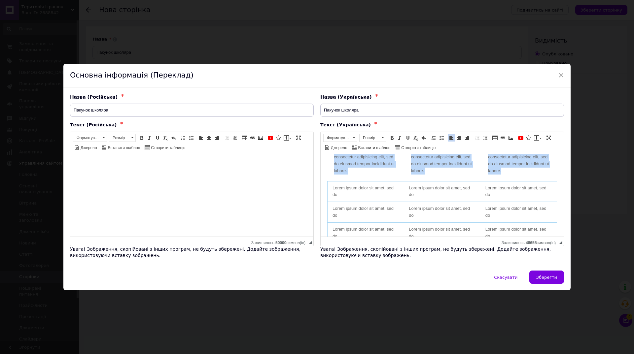
drag, startPoint x: 554, startPoint y: 212, endPoint x: 321, endPoint y: 185, distance: 234.9
click at [321, 185] on html "Картинки і текст «Пакунок школяра» — це швидка, зручна державна підтримка для б…" at bounding box center [441, 111] width 243 height 381
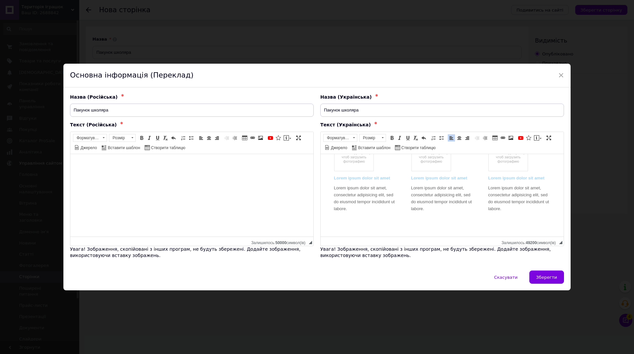
scroll to position [195, 0]
click at [350, 232] on html "↵ [PERSON_NAME] і текст «Пакунок школяра» — це швидка, зручна державна підтримк…" at bounding box center [441, 98] width 243 height 278
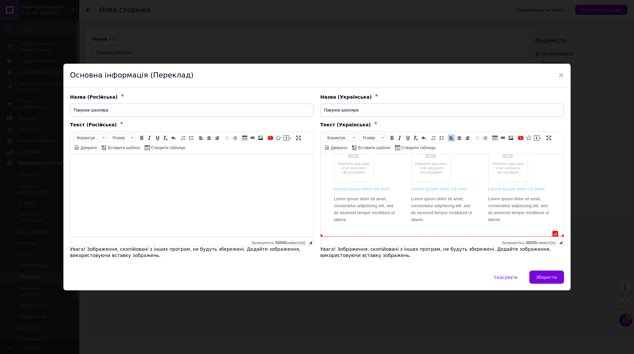
click at [342, 224] on div "Lorem ipsum dolor sit amet Lorem ipsum dolor sit amet, consectetur adipisicing …" at bounding box center [442, 182] width 230 height 94
click at [342, 231] on html "↵ [PERSON_NAME] і текст «Пакунок школяра» — це швидка, зручна державна підтримк…" at bounding box center [441, 103] width 243 height 267
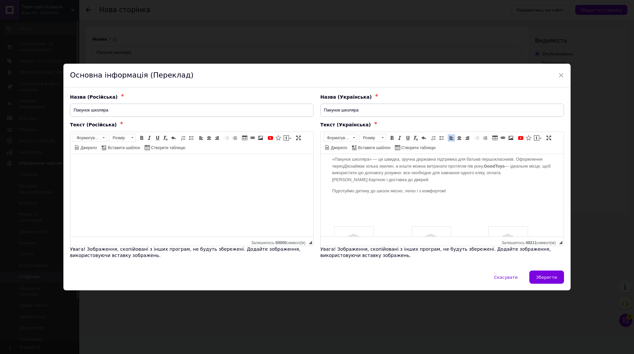
scroll to position [85, 0]
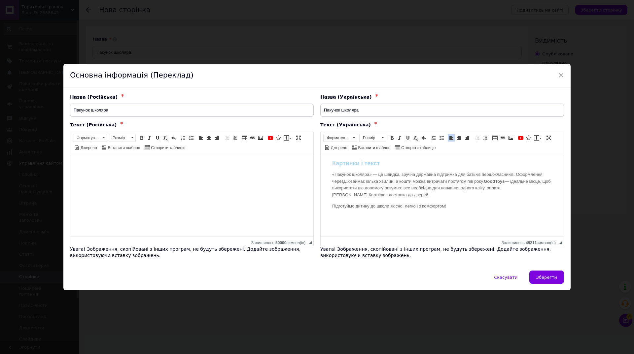
click at [431, 219] on div "Картинки і текст «Пакунок школяра» — це швидка, зручна державна підтримка для б…" at bounding box center [442, 201] width 230 height 253
click at [537, 138] on span at bounding box center [536, 137] width 5 height 5
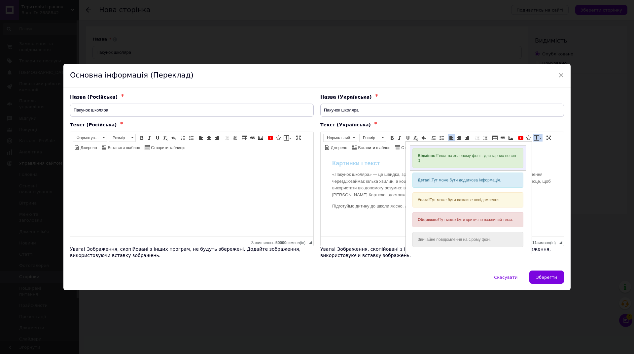
click at [495, 156] on div "Відмінно! Текст на зеленому фоні - для гарних новин :)" at bounding box center [467, 158] width 111 height 20
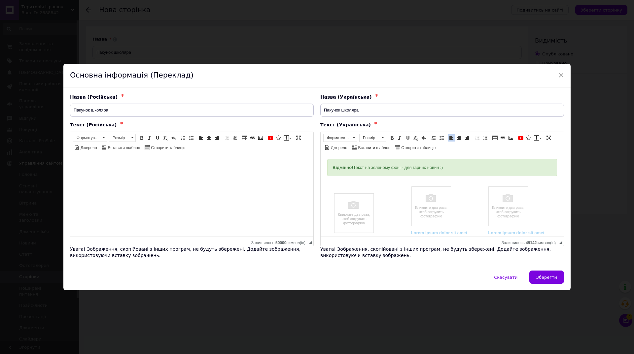
scroll to position [149, 0]
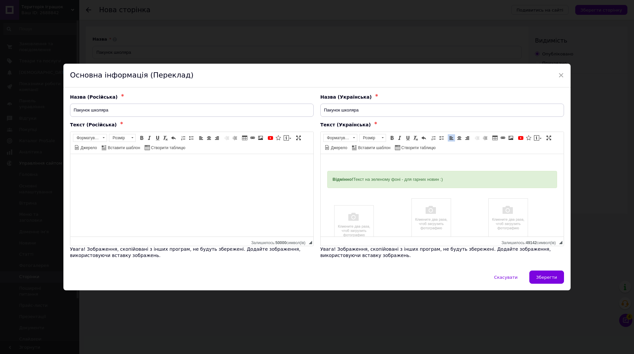
click at [409, 183] on div "Відмінно! Текст на зеленому фоні - для гарних новин :)" at bounding box center [442, 179] width 230 height 17
click at [338, 179] on span "Відмінно!" at bounding box center [342, 179] width 20 height 5
click at [400, 178] on div "Вііаваівдмінно! Текст на зеленому фоні - для гарних новин :)" at bounding box center [441, 179] width 219 height 7
click at [392, 180] on div "Вііаваівдмінно! Текст на зеленову фоні - для гарних новин :)" at bounding box center [441, 179] width 219 height 7
click at [483, 178] on div "Вііаваівдмінно! Текст на зеліваівенову фоні - для гарних новин :)" at bounding box center [441, 179] width 219 height 7
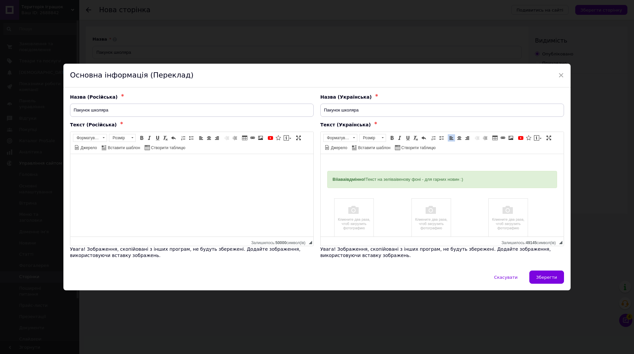
drag, startPoint x: 491, startPoint y: 178, endPoint x: 326, endPoint y: 179, distance: 164.7
click at [326, 179] on html "Картинки і текст «Пакунок школяра» — це швидка, зручна державна підтримка для б…" at bounding box center [441, 148] width 243 height 287
click at [459, 138] on span at bounding box center [458, 137] width 5 height 5
click at [409, 179] on div "Вііаваівдмінно! Текст на зеліваівенову фоні - для гарних новин :)" at bounding box center [441, 179] width 219 height 7
drag, startPoint x: 406, startPoint y: 178, endPoint x: 520, endPoint y: 181, distance: 114.2
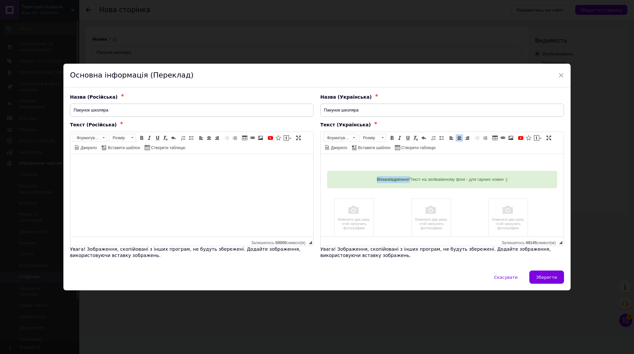
click at [520, 181] on div "Вііаваівдмінно! Текст на зеліваівенову фоні - для гарних новин :)" at bounding box center [441, 179] width 219 height 7
click at [449, 181] on span "Вііаваівдмінно" at bounding box center [442, 179] width 32 height 5
click at [451, 179] on span "Шкільне приладдя" at bounding box center [442, 179] width 40 height 5
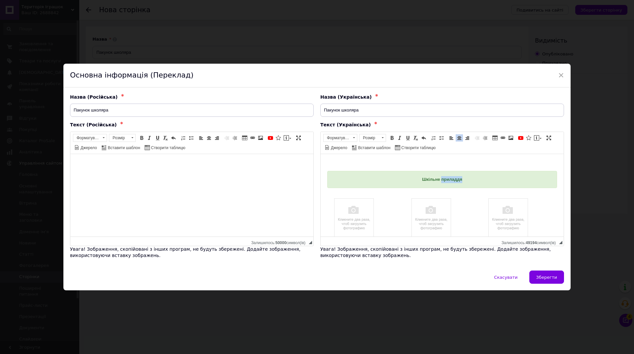
click at [452, 179] on span "Шкільне приладдя" at bounding box center [442, 179] width 40 height 5
click at [337, 147] on span "Джерело" at bounding box center [338, 148] width 17 height 6
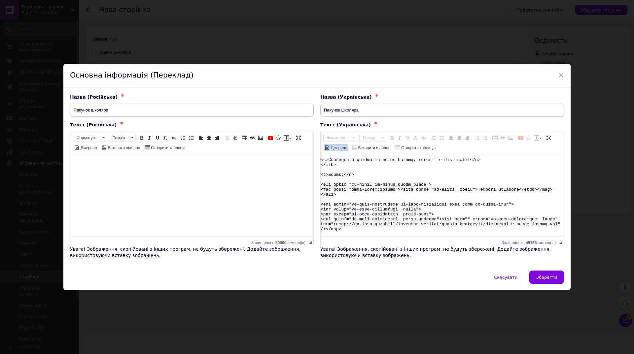
scroll to position [99, 0]
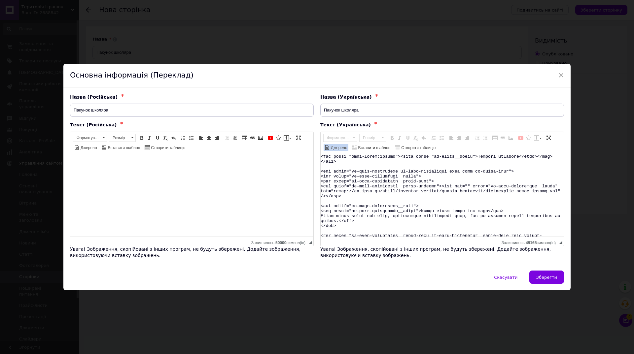
click at [447, 199] on textarea "Редактор, 131DE6DC-1E99-46D4-97E2-889135954368" at bounding box center [441, 195] width 243 height 83
click at [400, 156] on textarea "Редактор, 131DE6DC-1E99-46D4-97E2-889135954368" at bounding box center [441, 195] width 243 height 83
paste textarea "a href="#"><"
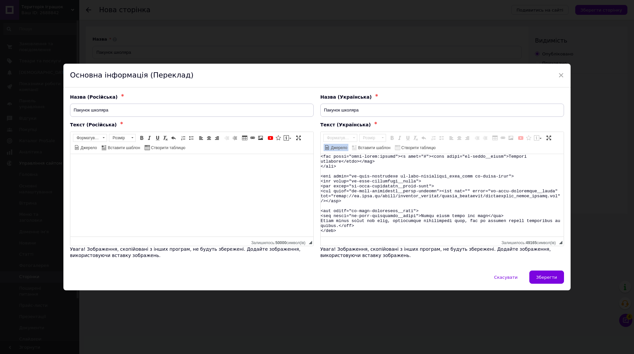
scroll to position [99, 0]
click at [358, 162] on textarea "Редактор, 131DE6DC-1E99-46D4-97E2-889135954368" at bounding box center [441, 195] width 243 height 83
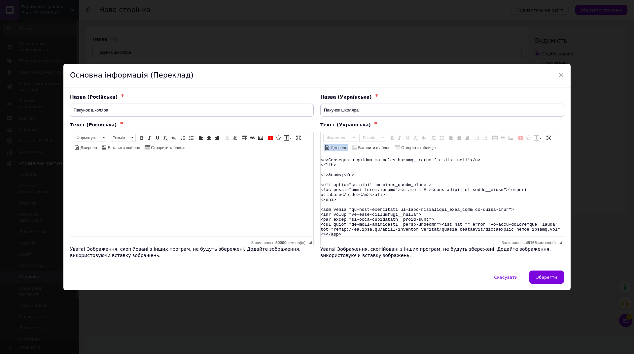
click at [425, 189] on textarea "Редактор, 131DE6DC-1E99-46D4-97E2-889135954368" at bounding box center [441, 195] width 243 height 83
paste textarea "[URL][DOMAIN_NAME]"
type textarea "<lor ipsum="do-sitam-cons-adipis el-seddo-eius-tempor_inci_utla et-dolor-magn">…"
click at [332, 147] on span "Джерело" at bounding box center [338, 148] width 17 height 6
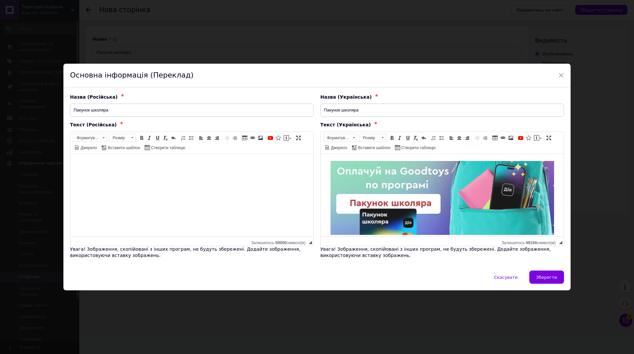
scroll to position [0, 0]
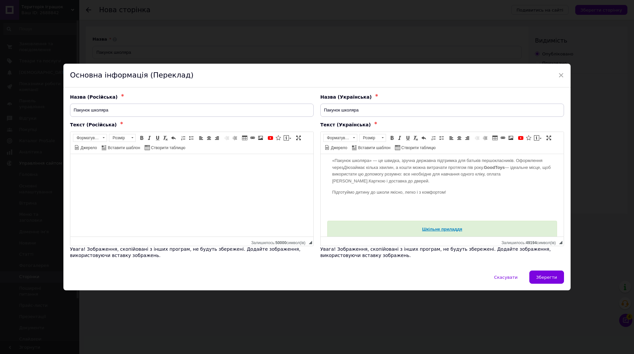
click at [454, 194] on p "Підготуймо дитину до школи якісно, легко і з комфортом!" at bounding box center [442, 192] width 220 height 7
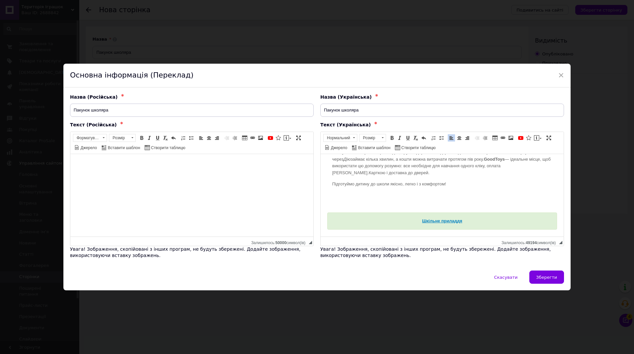
scroll to position [132, 0]
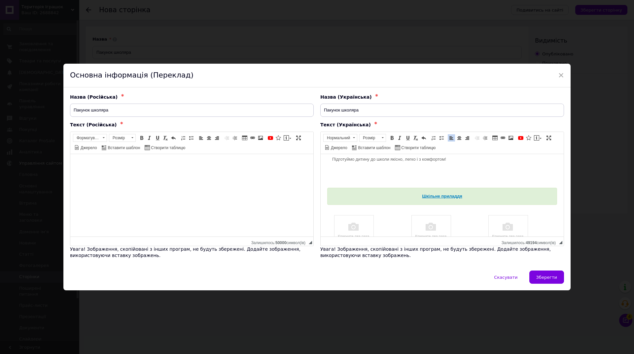
click at [402, 176] on div "Картинки і текст «Пакунок школяра» — це швидка, зручна державна підтримка для б…" at bounding box center [442, 165] width 230 height 274
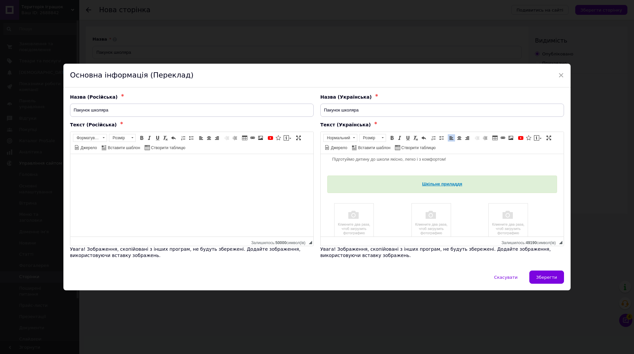
click at [393, 166] on div "Картинки і текст «Пакунок школяра» — це швидка, зручна державна підтримка для б…" at bounding box center [442, 140] width 230 height 64
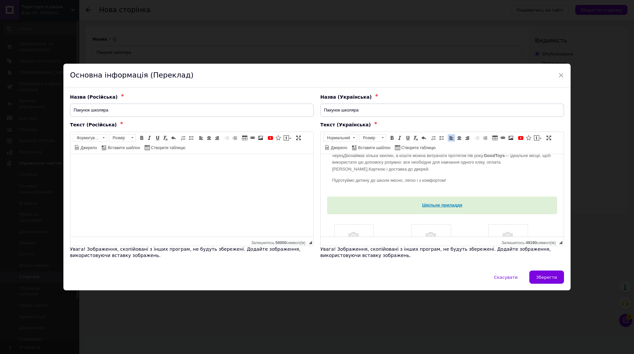
scroll to position [99, 0]
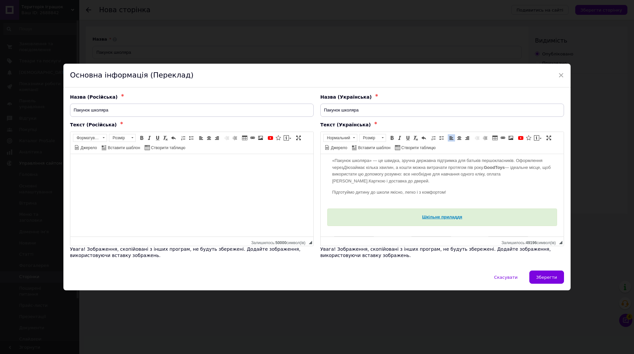
click at [350, 166] on em "Дію" at bounding box center [346, 167] width 7 height 5
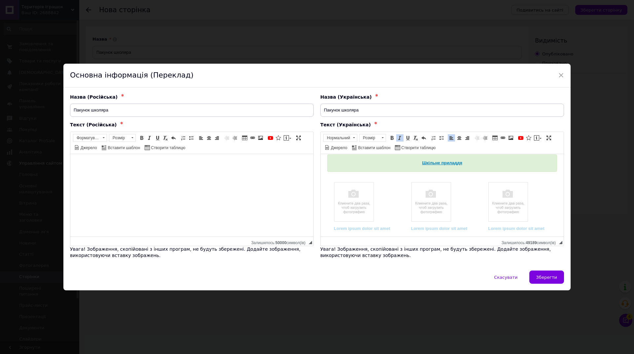
scroll to position [165, 0]
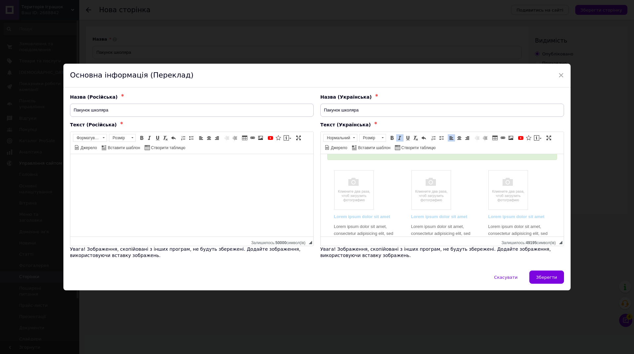
click at [365, 218] on div "Lorem ipsum dolor sit amet" at bounding box center [365, 216] width 62 height 7
click at [446, 223] on div "Lorem ipsum dolor sit amet Lorem ipsum dolor sit amet, consectetur adipisicing …" at bounding box center [442, 232] width 62 height 38
click at [332, 221] on div "Lorem ipsum dolor sit amet Lorem ipsum dolor sit amet, consectetur adipisicing …" at bounding box center [442, 210] width 230 height 94
drag, startPoint x: 334, startPoint y: 218, endPoint x: 389, endPoint y: 216, distance: 55.2
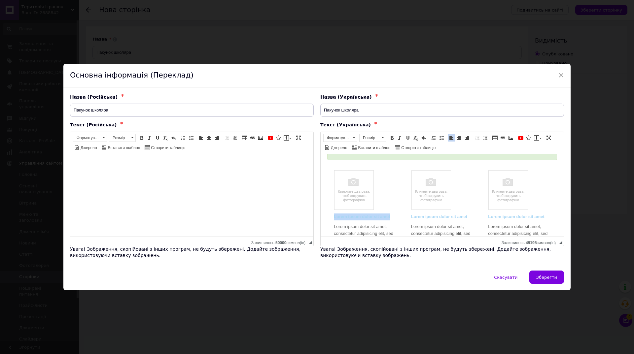
click at [389, 216] on div "Lorem ipsum dolor sit amet" at bounding box center [365, 216] width 62 height 7
click at [351, 193] on img "Редактор, 131DE6DC-1E99-46D4-97E2-889135954368" at bounding box center [354, 190] width 40 height 40
click at [353, 191] on img "Редактор, 131DE6DC-1E99-46D4-97E2-889135954368" at bounding box center [354, 190] width 40 height 40
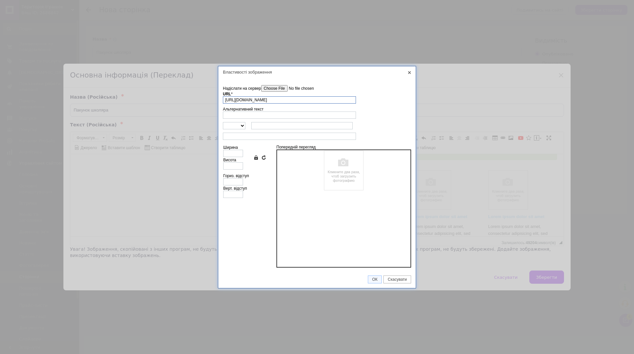
scroll to position [0, 36]
click at [267, 83] on td "Надіслати на сервер undefined URL * [URL][DOMAIN_NAME] Огляд Сервера" at bounding box center [317, 94] width 188 height 22
click at [268, 86] on input"] "Надіслати на сервер" at bounding box center [298, 88] width 75 height 7
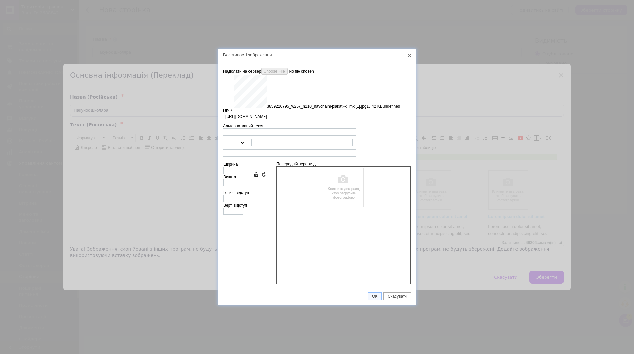
type input "[URL][DOMAIN_NAME]"
type input "200"
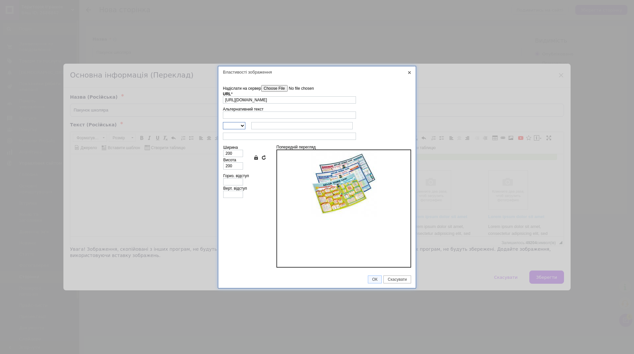
click at [242, 126] on select "http:// https:// ftp:// news://" at bounding box center [234, 125] width 22 height 7
select select "https://"
click at [223, 122] on select "http:// https:// ftp:// news://" at bounding box center [234, 125] width 22 height 7
click at [263, 128] on input "text" at bounding box center [301, 125] width 101 height 7
paste input "[URL][DOMAIN_NAME]"
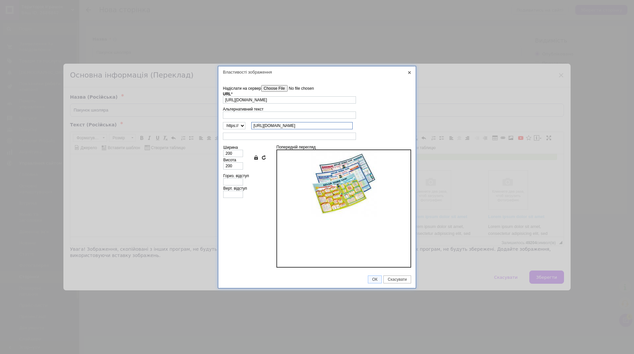
drag, startPoint x: 276, startPoint y: 126, endPoint x: 232, endPoint y: 125, distance: 43.9
click at [232, 125] on tr "http:// https:// ftp:// news:// [URL][DOMAIN_NAME]" at bounding box center [317, 125] width 188 height 7
click at [273, 125] on input "[URL][DOMAIN_NAME]" at bounding box center [301, 125] width 101 height 7
drag, startPoint x: 265, startPoint y: 125, endPoint x: 236, endPoint y: 125, distance: 29.0
click at [236, 125] on tr "http:// https:// ftp:// news:// [URL][DOMAIN_NAME]" at bounding box center [317, 125] width 188 height 7
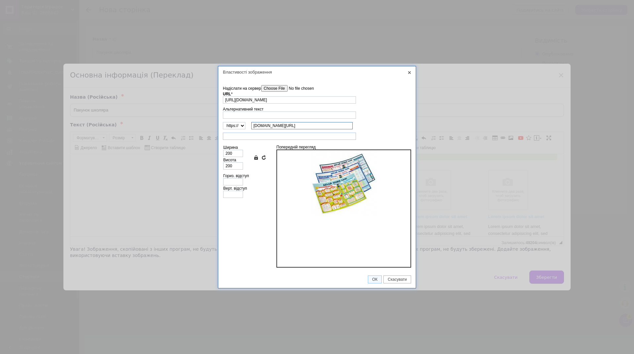
type input "[DOMAIN_NAME][URL]"
click at [246, 137] on input "text" at bounding box center [289, 136] width 133 height 7
click at [242, 117] on input "Альтернативний текст" at bounding box center [289, 115] width 133 height 7
type input "Навчальні плакати"
click at [374, 281] on span "ОК" at bounding box center [374, 279] width 13 height 5
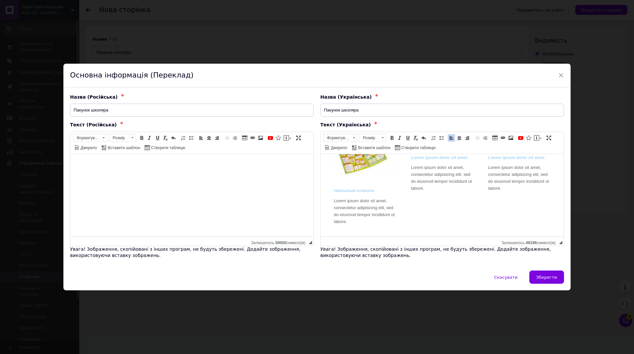
scroll to position [226, 0]
drag, startPoint x: 352, startPoint y: 218, endPoint x: 334, endPoint y: 197, distance: 27.1
click at [334, 197] on div "Навчальні плакати Lorem ipsum dolor sit amet, consectetur adipisicing elit, sed…" at bounding box center [365, 204] width 62 height 38
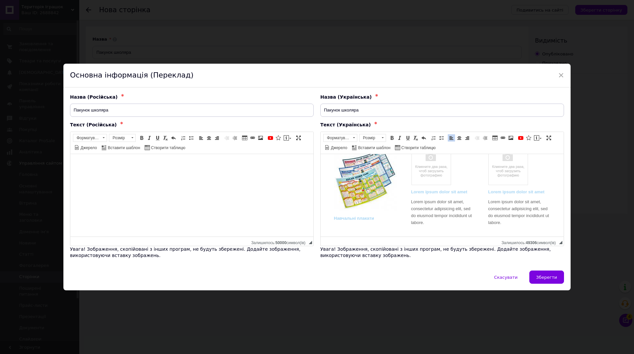
scroll to position [193, 0]
click at [432, 210] on div "Lorem ipsum dolor sit amet Lorem ipsum dolor sit amet, consectetur adipisicing …" at bounding box center [442, 204] width 62 height 38
drag, startPoint x: 426, startPoint y: 220, endPoint x: 410, endPoint y: 199, distance: 26.3
click at [411, 199] on div "Lorem ipsum dolor sit amet Lorem ipsum dolor sit amet, consectetur adipisicing …" at bounding box center [442, 204] width 62 height 38
click at [435, 199] on div "Lorem ipsum dolor sit amet ." at bounding box center [442, 193] width 62 height 17
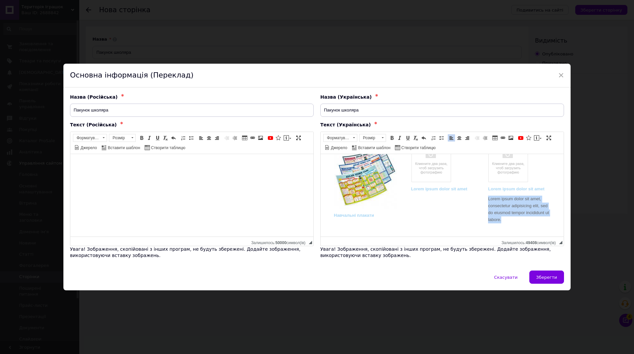
drag, startPoint x: 505, startPoint y: 219, endPoint x: 484, endPoint y: 197, distance: 30.6
click at [488, 197] on div "Lorem ipsum dolor sit amet Lorem ipsum dolor sit amet, consectetur adipisicing …" at bounding box center [519, 204] width 62 height 38
click at [489, 219] on div "Lorem ipsum dolor sit amet" at bounding box center [519, 183] width 62 height 80
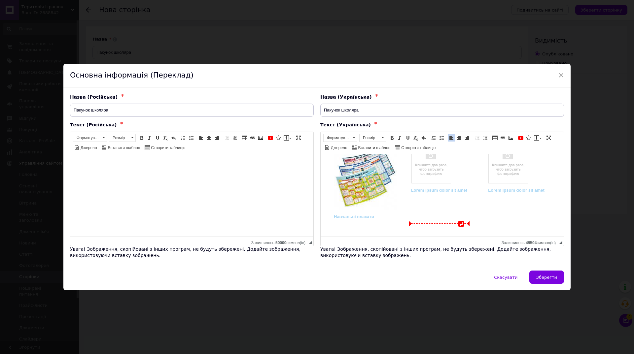
click at [451, 218] on div "Lorem ipsum dolor sit amet" at bounding box center [442, 183] width 62 height 80
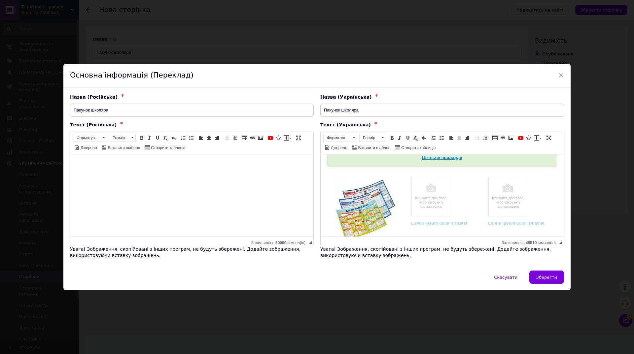
click at [423, 198] on img "Редактор, 131DE6DC-1E99-46D4-97E2-889135954368" at bounding box center [431, 196] width 40 height 40
select select
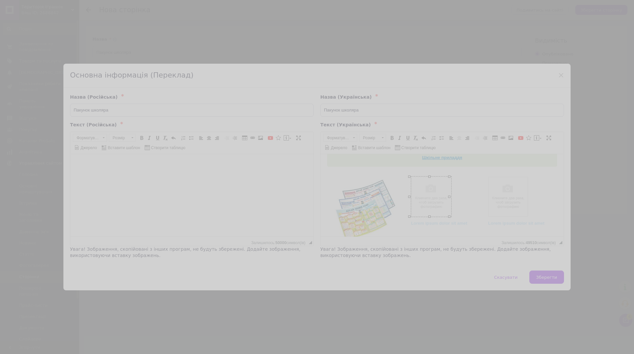
scroll to position [0, 36]
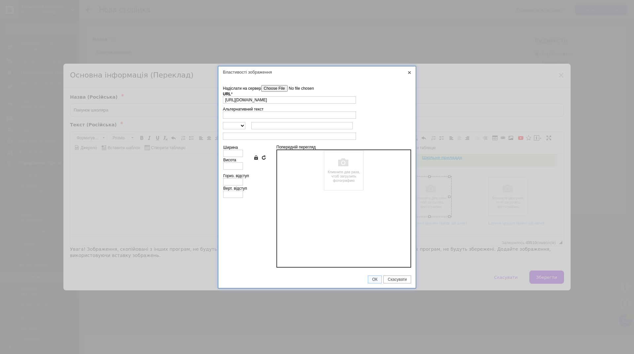
click at [272, 85] on input"] "Надіслати на сервер" at bounding box center [298, 88] width 75 height 7
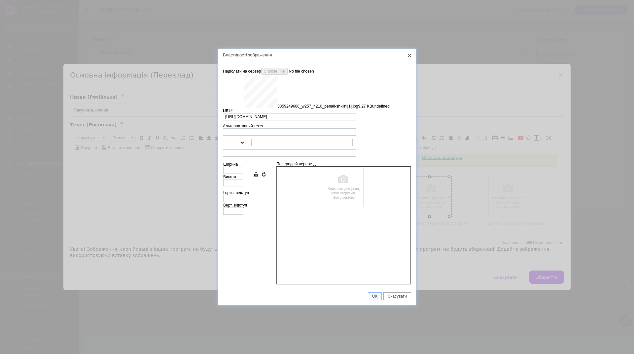
type input "[URL][DOMAIN_NAME]"
type input "200"
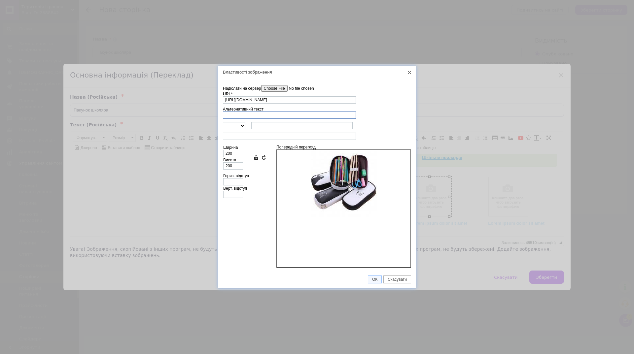
click at [264, 113] on input "Альтернативний текст" at bounding box center [289, 115] width 133 height 7
type input "Пенали шкільні"
click at [242, 125] on select "http:// https:// ftp:// news://" at bounding box center [234, 125] width 22 height 7
select select "https://"
click at [223, 122] on select "http:// https:// ftp:// news://" at bounding box center [234, 125] width 22 height 7
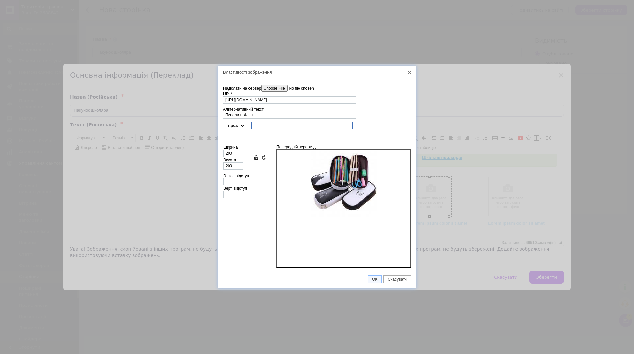
click at [267, 128] on input "text" at bounding box center [301, 125] width 101 height 7
paste input "[URL][DOMAIN_NAME]"
drag, startPoint x: 258, startPoint y: 126, endPoint x: 233, endPoint y: 126, distance: 25.1
click at [233, 126] on tr "http:// https:// ftp:// news:// [URL][DOMAIN_NAME]" at bounding box center [317, 125] width 188 height 7
click at [254, 126] on input "/[DOMAIN_NAME][URL]" at bounding box center [301, 125] width 101 height 7
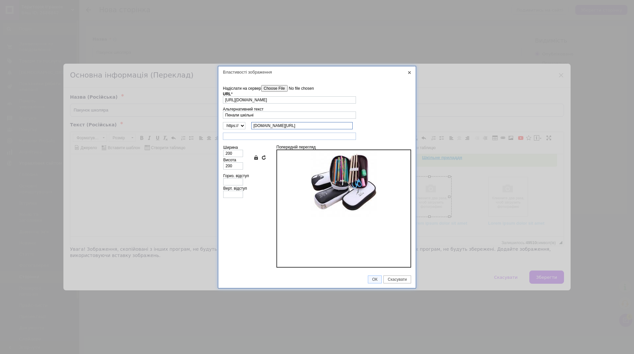
type input "[DOMAIN_NAME][URL]"
click at [253, 139] on input "text" at bounding box center [289, 136] width 133 height 7
click at [376, 280] on span "ОК" at bounding box center [374, 279] width 13 height 5
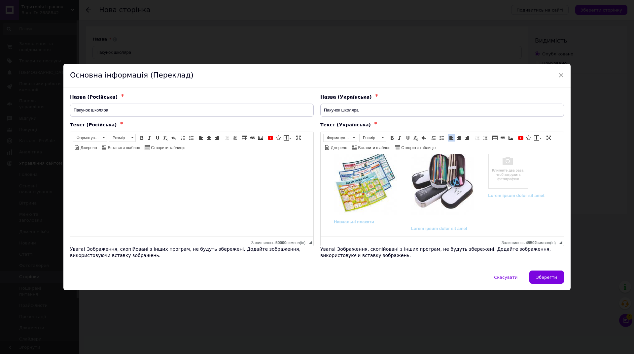
scroll to position [198, 0]
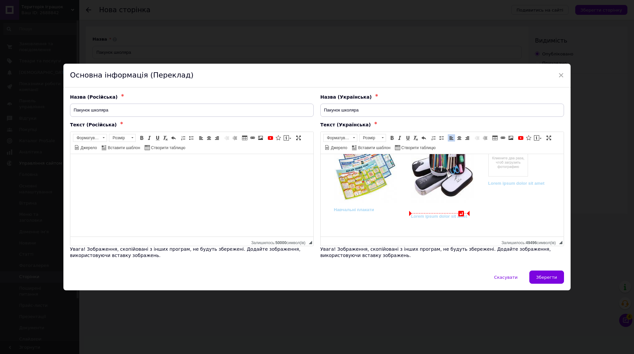
click at [427, 217] on div "Lorem ipsum dolor sit amet" at bounding box center [442, 216] width 62 height 7
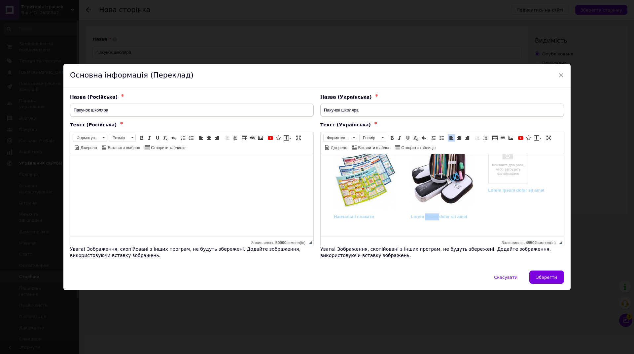
click at [427, 217] on div "Lorem ipsum dolor sit amet" at bounding box center [442, 216] width 62 height 7
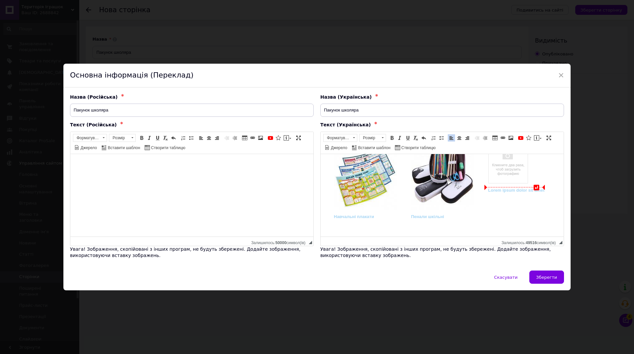
click at [505, 174] on img "Редактор, 131DE6DC-1E99-46D4-97E2-889135954368" at bounding box center [508, 163] width 40 height 40
click at [511, 168] on img "Редактор, 131DE6DC-1E99-46D4-97E2-889135954368" at bounding box center [508, 163] width 40 height 40
select select
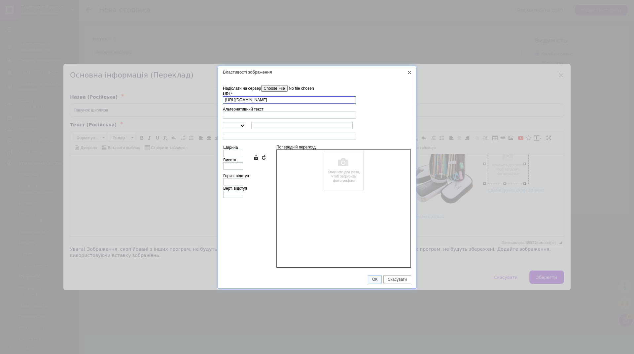
scroll to position [0, 36]
paste input "[DOMAIN_NAME][URL][DOMAIN_NAME]"
type input "[URL][DOMAIN_NAME]"
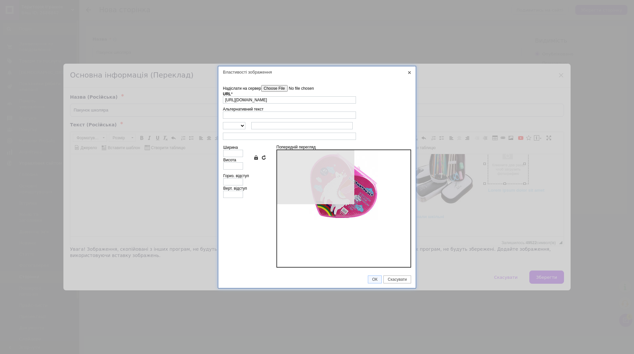
scroll to position [0, 0]
type input "210"
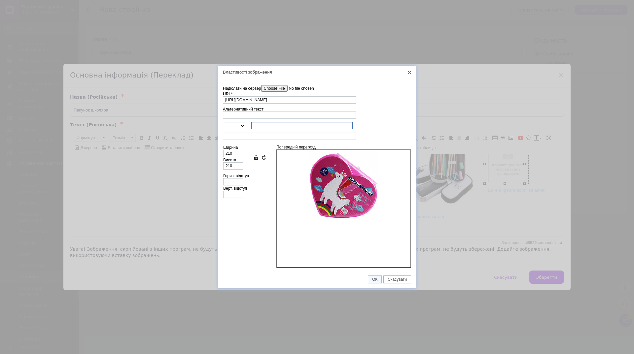
click at [287, 127] on input "text" at bounding box center [301, 125] width 101 height 7
paste input "[URL][DOMAIN_NAME]"
type input "[URL][DOMAIN_NAME]"
click at [243, 127] on select "http:// https:// ftp:// news://" at bounding box center [234, 125] width 22 height 7
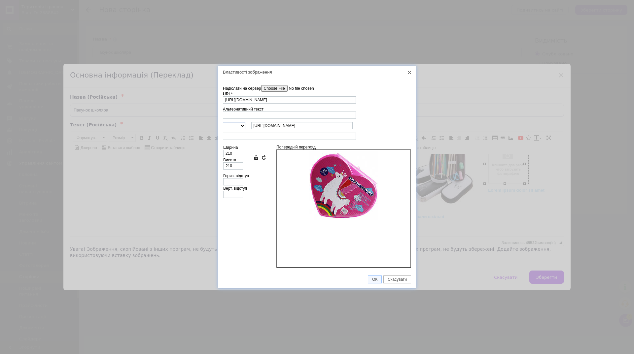
scroll to position [0, 0]
select select "https://"
click at [223, 122] on select "http:// https:// ftp:// news://" at bounding box center [234, 125] width 22 height 7
click at [273, 127] on input "[URL][DOMAIN_NAME]" at bounding box center [301, 125] width 101 height 7
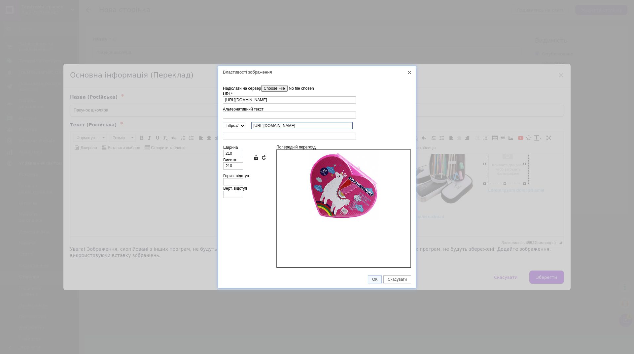
click at [265, 126] on input "[URL][DOMAIN_NAME]" at bounding box center [301, 125] width 101 height 7
drag, startPoint x: 265, startPoint y: 124, endPoint x: 228, endPoint y: 126, distance: 37.0
click at [228, 126] on tr "http:// https:// ftp:// news:// [URL][DOMAIN_NAME]" at bounding box center [317, 125] width 188 height 7
type input "[DOMAIN_NAME][URL]"
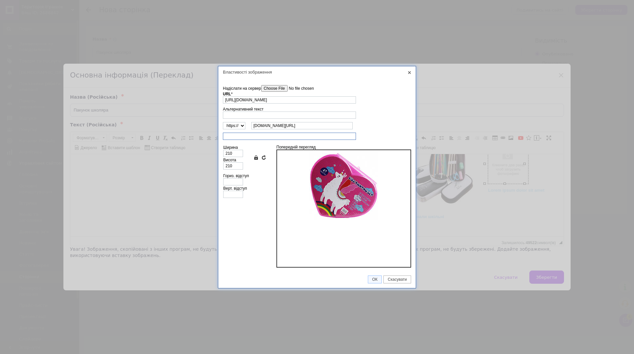
click at [253, 137] on input "text" at bounding box center [289, 136] width 133 height 7
click at [253, 113] on input "Альтернативний текст" at bounding box center [289, 115] width 133 height 7
type input "Валіза для малювання"
click at [376, 279] on span "ОК" at bounding box center [374, 279] width 13 height 5
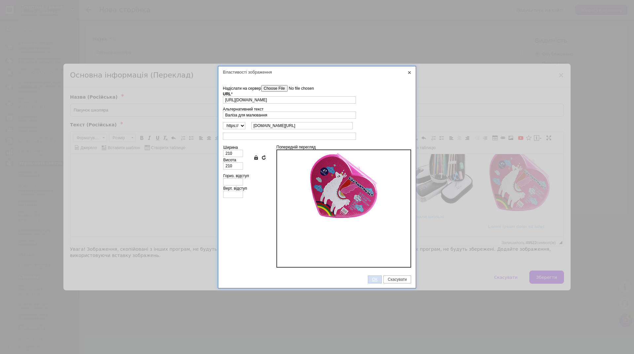
scroll to position [181, 0]
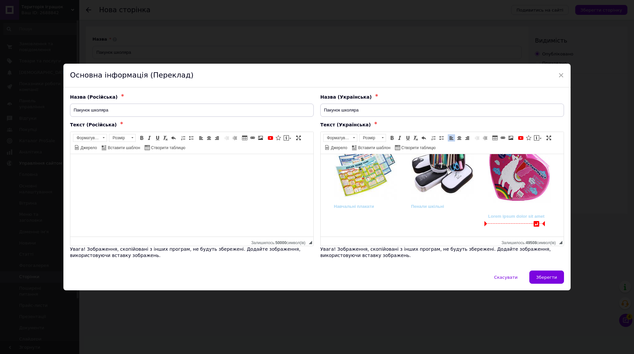
click at [502, 217] on div "Lorem ipsum dolor sit amet" at bounding box center [519, 216] width 62 height 7
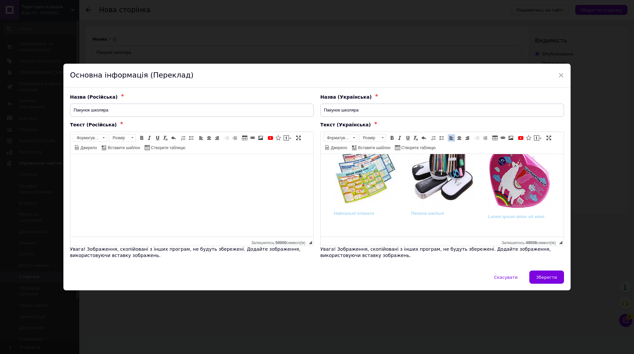
scroll to position [195, 0]
click at [502, 217] on div "Lorem ipsum dolor sit amet" at bounding box center [519, 216] width 62 height 7
click at [459, 225] on div "Навчальні плакати Пенали шкільні Валіза для малювання" at bounding box center [442, 181] width 230 height 97
click at [447, 177] on img "Редактор, 131DE6DC-1E99-46D4-97E2-889135954368" at bounding box center [442, 173] width 63 height 67
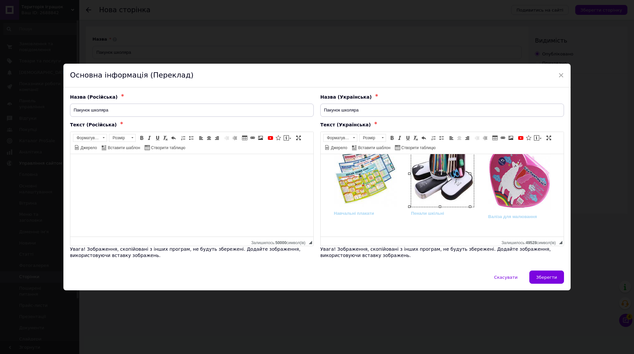
click at [512, 181] on img "Редактор, 131DE6DC-1E99-46D4-97E2-889135954368" at bounding box center [519, 175] width 63 height 70
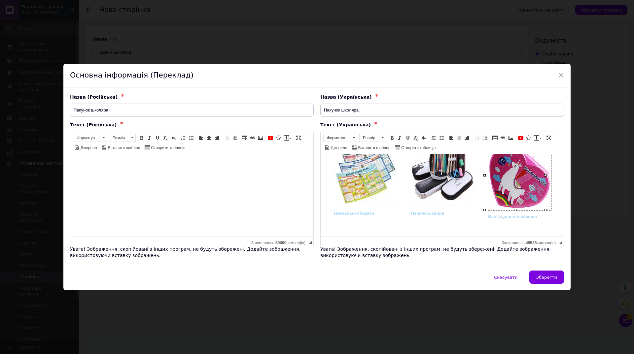
click at [355, 182] on img "Редактор, 131DE6DC-1E99-46D4-97E2-889135954368" at bounding box center [365, 173] width 63 height 67
click at [497, 183] on img "Редактор, 131DE6DC-1E99-46D4-97E2-889135954368" at bounding box center [519, 175] width 63 height 70
click at [341, 172] on img "Редактор, 131DE6DC-1E99-46D4-97E2-889135954368" at bounding box center [365, 173] width 63 height 67
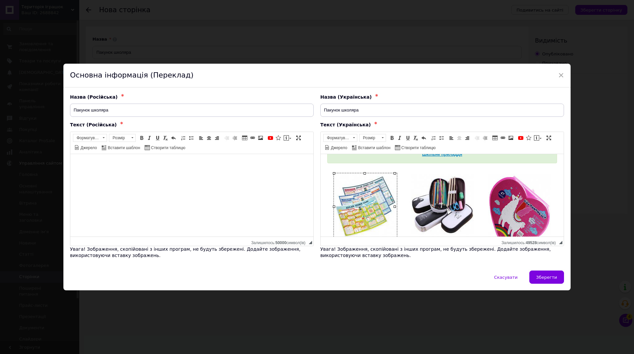
click at [363, 198] on img "Редактор, 131DE6DC-1E99-46D4-97E2-889135954368" at bounding box center [365, 206] width 63 height 67
select select
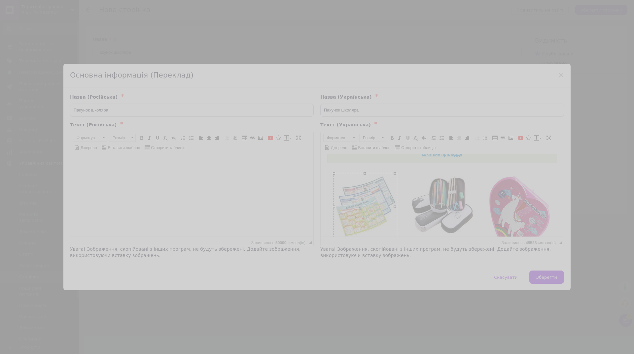
type input "[URL][DOMAIN_NAME]"
type input "Навчальні плакати"
select select "https://"
type input "[DOMAIN_NAME][URL]"
type input "200"
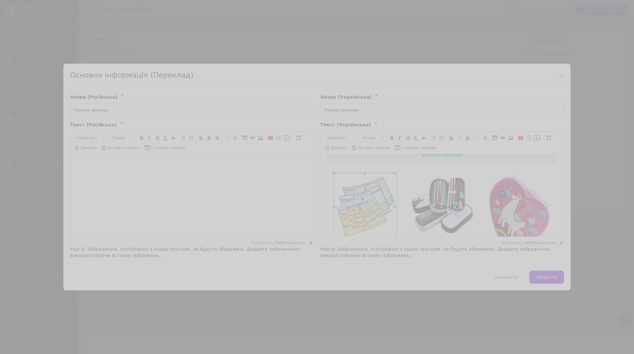
type input "200"
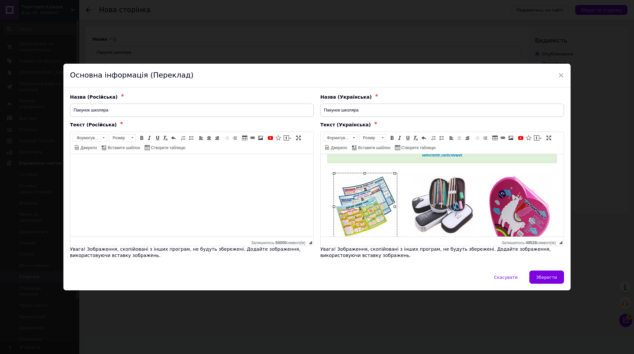
scroll to position [165, 0]
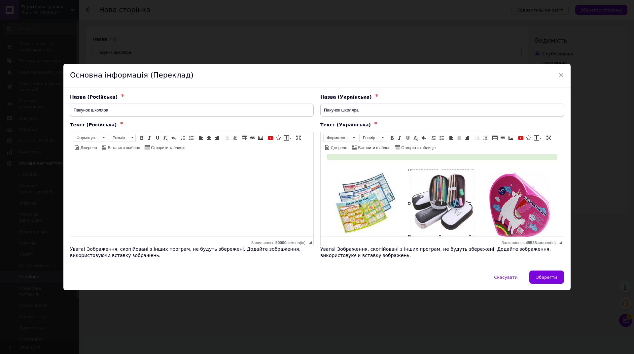
click at [430, 206] on img "Редактор, 131DE6DC-1E99-46D4-97E2-889135954368" at bounding box center [442, 203] width 63 height 67
select select
type input "[URL][DOMAIN_NAME]"
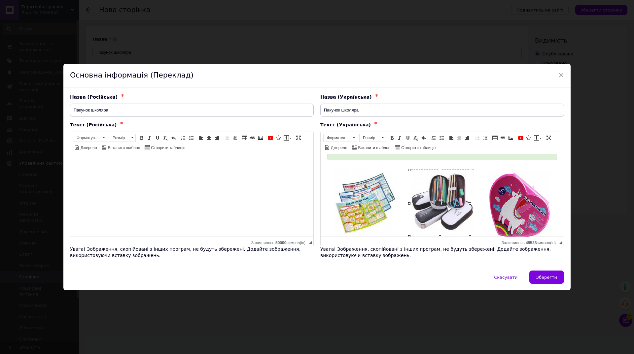
type input "Пенали шкільні"
select select "https://"
type input "[DOMAIN_NAME][URL]"
type input "200"
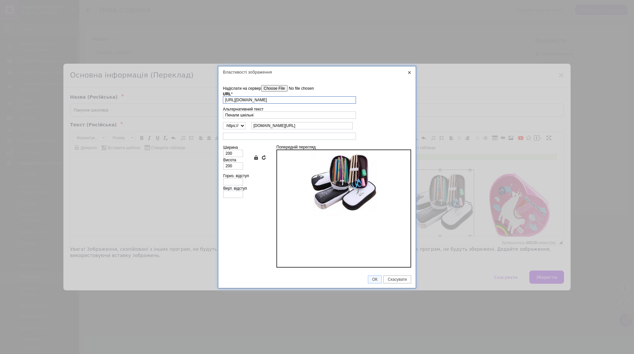
scroll to position [0, 106]
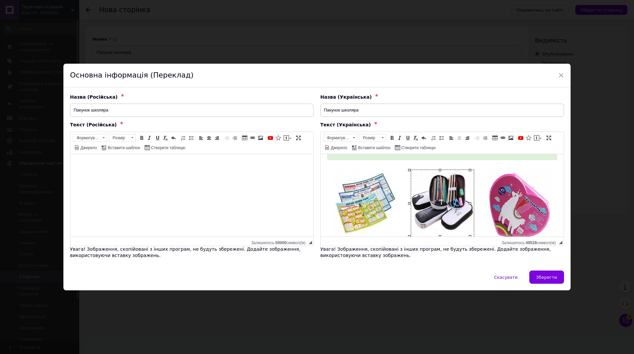
click at [518, 200] on img "Редактор, 131DE6DC-1E99-46D4-97E2-889135954368" at bounding box center [519, 205] width 63 height 70
select select
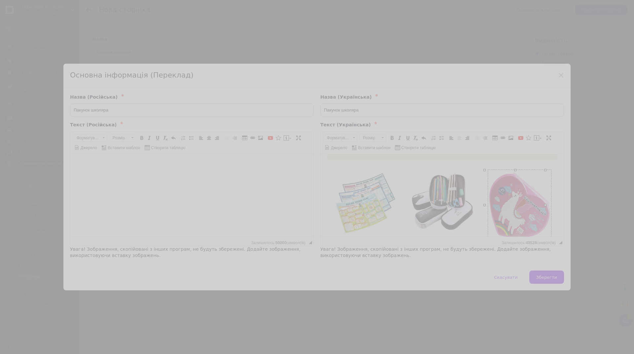
scroll to position [0, 10]
type input "[URL][DOMAIN_NAME]"
type input "Валіза для малювання"
select select "https://"
type input "[DOMAIN_NAME][URL]"
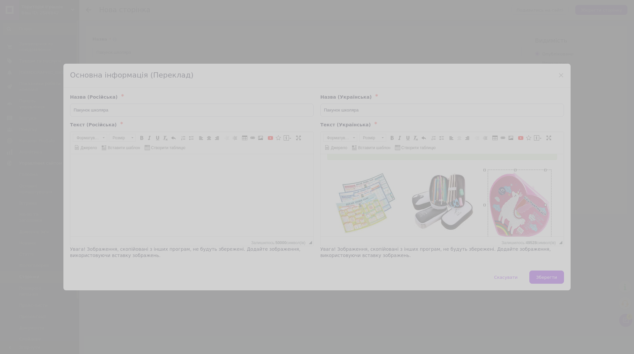
type input "210"
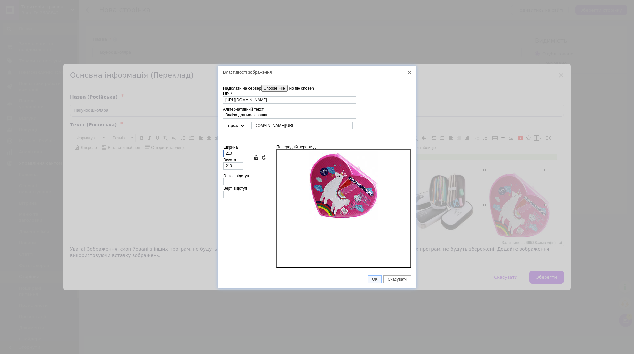
scroll to position [0, 0]
drag, startPoint x: 239, startPoint y: 153, endPoint x: 218, endPoint y: 151, distance: 21.5
click at [218, 151] on div "Властивості зображення X Інформація про зображення Надіслати на сервер undefine…" at bounding box center [317, 177] width 198 height 222
type input "2"
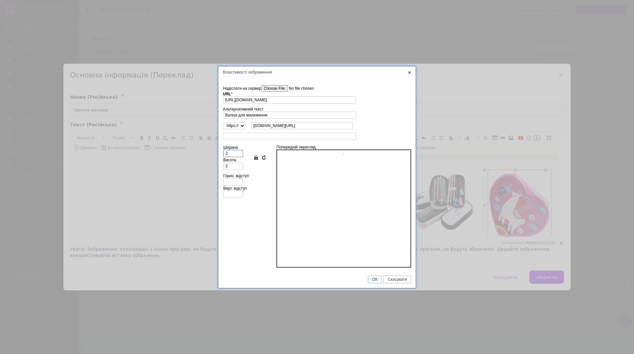
type input "20"
type input "200"
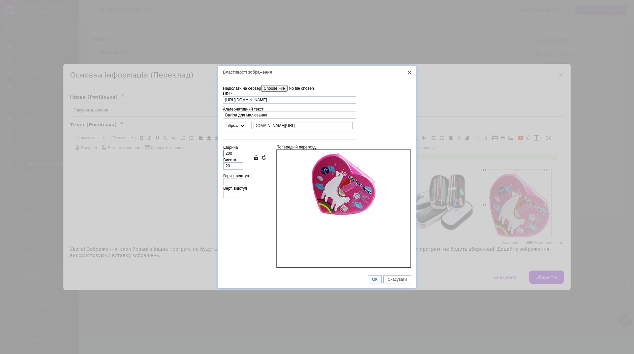
type input "200"
click at [377, 278] on span "ОК" at bounding box center [374, 279] width 13 height 5
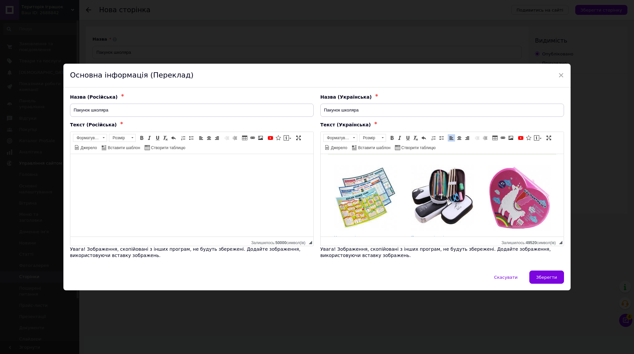
scroll to position [198, 0]
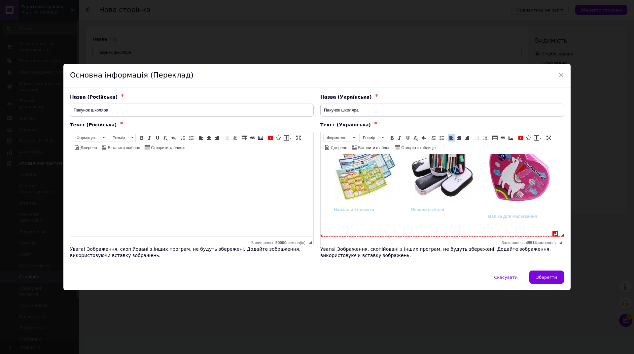
click at [443, 229] on div "Навчальні плакати Пенали шкільні ​​​​​​​ Валіза для малювання" at bounding box center [442, 180] width 230 height 100
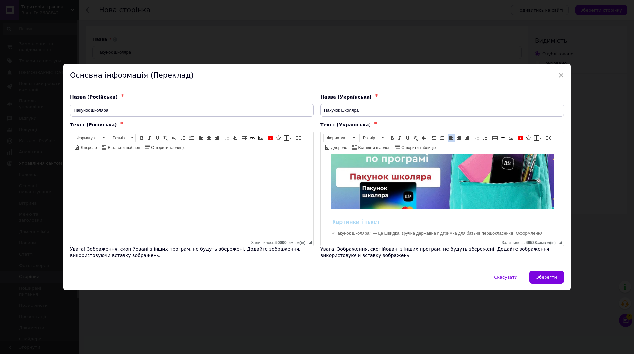
scroll to position [59, 0]
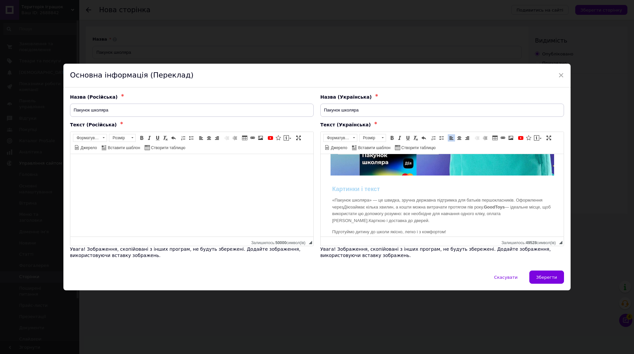
click at [348, 188] on div "Картинки і текст" at bounding box center [442, 188] width 220 height 7
drag, startPoint x: 386, startPoint y: 189, endPoint x: 333, endPoint y: 188, distance: 52.8
click at [333, 188] on div "Пакунок школяра" at bounding box center [442, 188] width 220 height 7
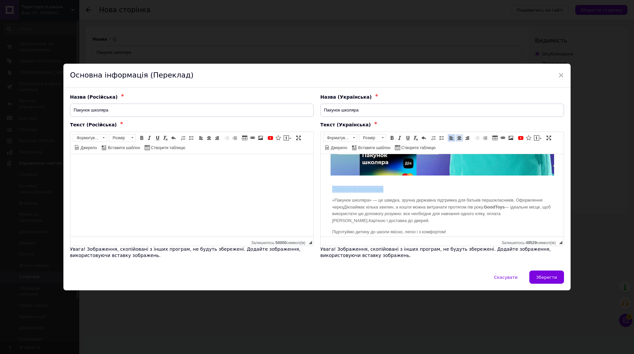
drag, startPoint x: 459, startPoint y: 137, endPoint x: 145, endPoint y: 28, distance: 333.4
click at [459, 137] on span at bounding box center [458, 137] width 5 height 5
click at [435, 207] on p "«Пакунок школяра» — це швидка, зручна державна підтримка для батьків першокласн…" at bounding box center [442, 210] width 220 height 27
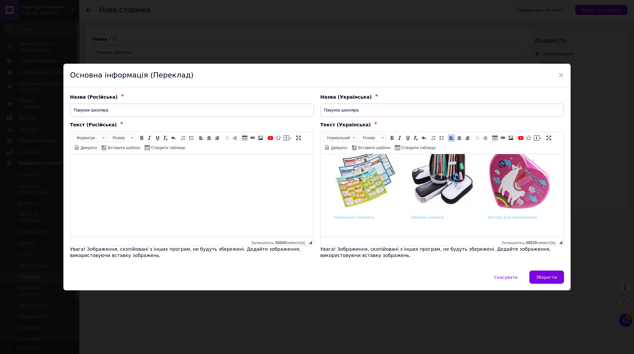
scroll to position [191, 0]
click at [332, 148] on span "Джерело" at bounding box center [338, 148] width 17 height 6
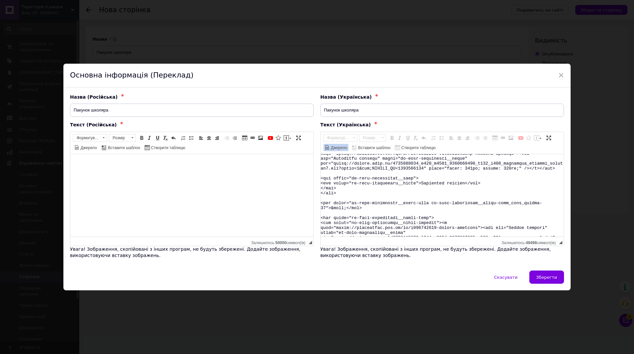
scroll to position [132, 0]
click at [421, 188] on textarea "Редактор, 131DE6DC-1E99-46D4-97E2-889135954368" at bounding box center [441, 195] width 243 height 83
paste textarea "<a href="#">"
click at [447, 205] on textarea "Редактор, 131DE6DC-1E99-46D4-97E2-889135954368" at bounding box center [441, 195] width 243 height 83
click at [474, 186] on textarea "Редактор, 131DE6DC-1E99-46D4-97E2-889135954368" at bounding box center [441, 195] width 243 height 83
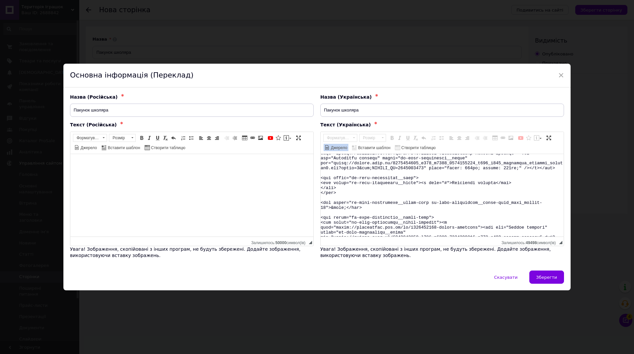
click at [495, 188] on textarea "Редактор, 131DE6DC-1E99-46D4-97E2-889135954368" at bounding box center [441, 195] width 243 height 83
paste textarea "a></"
click at [449, 210] on textarea "Редактор, 131DE6DC-1E99-46D4-97E2-889135954368" at bounding box center [441, 195] width 243 height 83
click at [445, 187] on textarea "Редактор, 131DE6DC-1E99-46D4-97E2-889135954368" at bounding box center [441, 195] width 243 height 83
paste textarea "[URL][DOMAIN_NAME]"
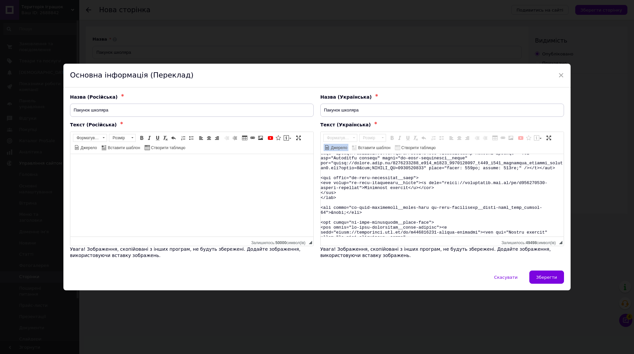
drag, startPoint x: 421, startPoint y: 186, endPoint x: 364, endPoint y: 192, distance: 56.7
click at [364, 192] on textarea "Редактор, 131DE6DC-1E99-46D4-97E2-889135954368" at bounding box center [441, 195] width 243 height 83
click at [455, 198] on textarea "Редактор, 131DE6DC-1E99-46D4-97E2-889135954368" at bounding box center [441, 195] width 243 height 83
drag, startPoint x: 407, startPoint y: 191, endPoint x: 416, endPoint y: 192, distance: 9.0
click at [416, 192] on textarea "Редактор, 131DE6DC-1E99-46D4-97E2-889135954368" at bounding box center [441, 195] width 243 height 83
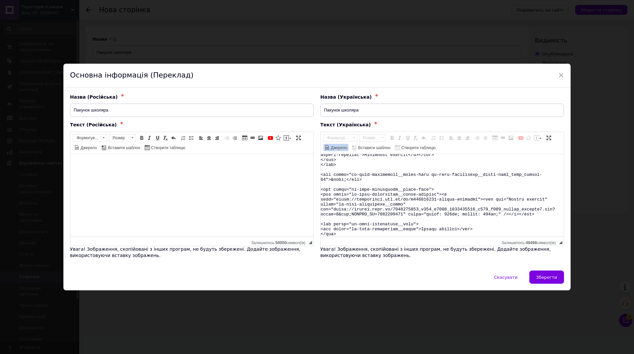
scroll to position [198, 0]
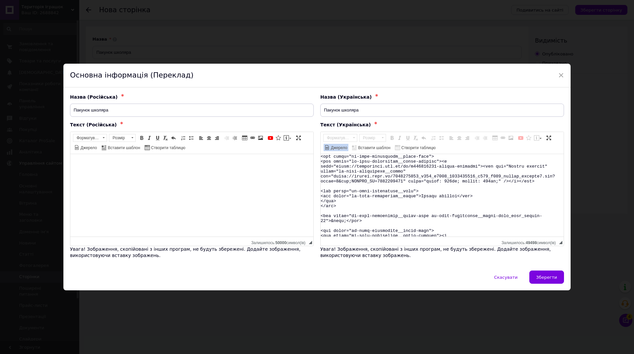
click at [456, 200] on textarea "Редактор, 131DE6DC-1E99-46D4-97E2-889135954368" at bounding box center [441, 195] width 243 height 83
paste textarea "a></"
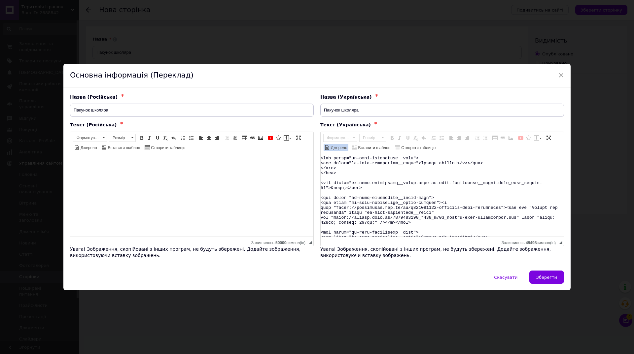
scroll to position [264, 0]
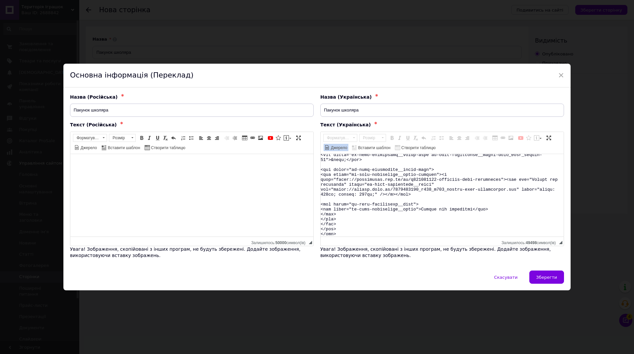
click at [471, 209] on textarea "Редактор, 131DE6DC-1E99-46D4-97E2-889135954368" at bounding box center [441, 195] width 243 height 83
paste textarea "a></"
drag, startPoint x: 475, startPoint y: 78, endPoint x: 465, endPoint y: 98, distance: 22.7
click at [475, 78] on div "Основна інформація (Переклад)" at bounding box center [316, 76] width 507 height 24
click at [419, 209] on textarea "Редактор, 131DE6DC-1E99-46D4-97E2-889135954368" at bounding box center [441, 195] width 243 height 83
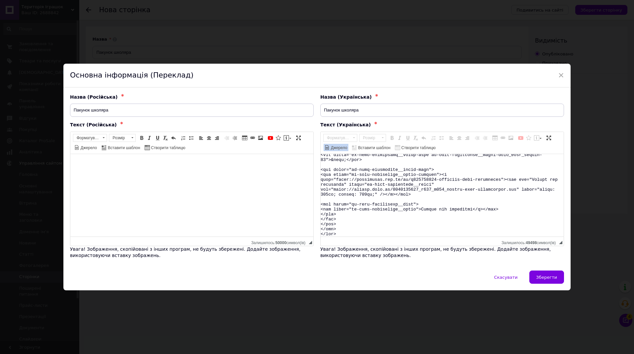
paste textarea "<a href="#">"
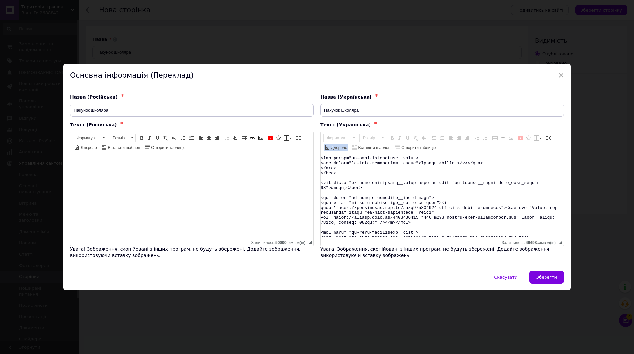
scroll to position [198, 0]
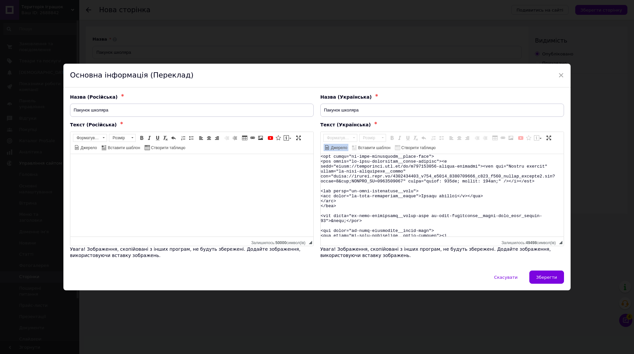
click at [420, 201] on textarea "Редактор, 131DE6DC-1E99-46D4-97E2-889135954368" at bounding box center [441, 195] width 243 height 83
paste textarea "<a href="#">"
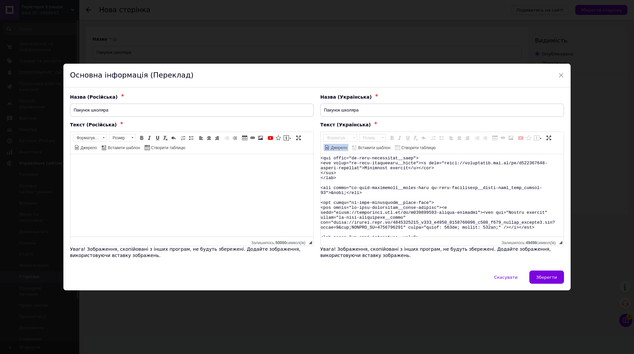
scroll to position [132, 0]
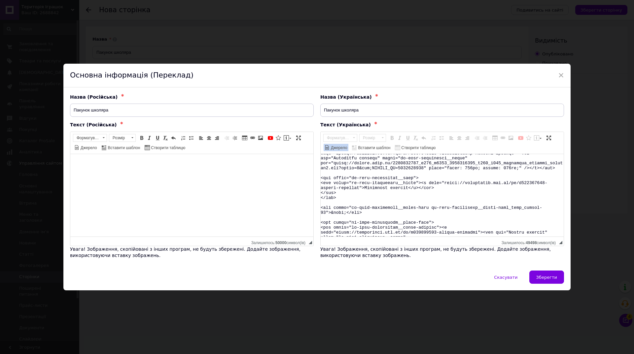
drag, startPoint x: 516, startPoint y: 187, endPoint x: 443, endPoint y: 187, distance: 72.3
click at [443, 187] on textarea "Редактор, 131DE6DC-1E99-46D4-97E2-889135954368" at bounding box center [441, 195] width 243 height 83
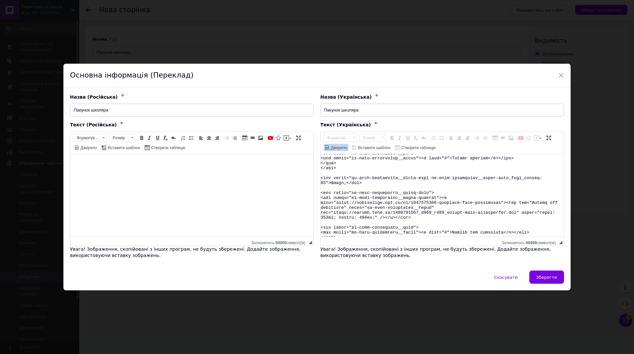
scroll to position [203, 0]
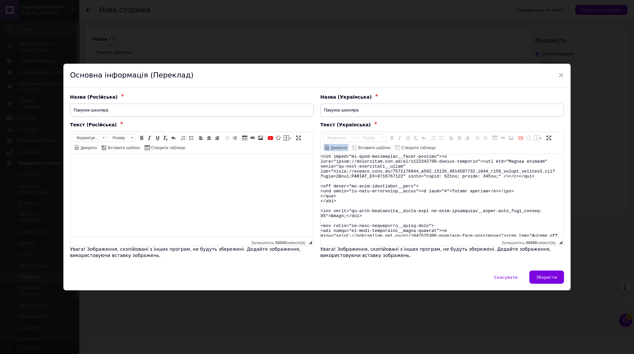
drag, startPoint x: 443, startPoint y: 194, endPoint x: 446, endPoint y: 195, distance: 3.4
click at [446, 195] on textarea "Редактор, 131DE6DC-1E99-46D4-97E2-889135954368" at bounding box center [441, 195] width 243 height 83
paste textarea "[URL][DOMAIN_NAME]"
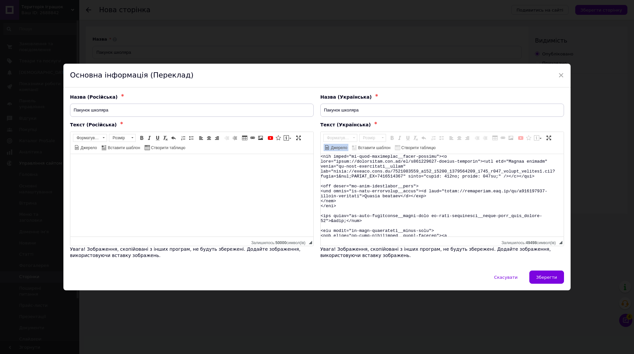
drag, startPoint x: 443, startPoint y: 195, endPoint x: 515, endPoint y: 196, distance: 72.3
click at [515, 196] on textarea "Редактор, 131DE6DC-1E99-46D4-97E2-889135954368" at bounding box center [441, 195] width 243 height 83
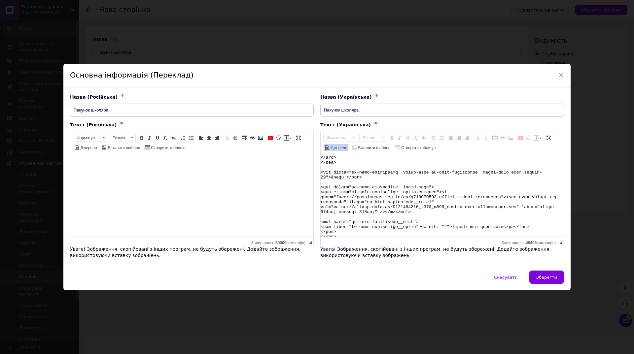
scroll to position [269, 0]
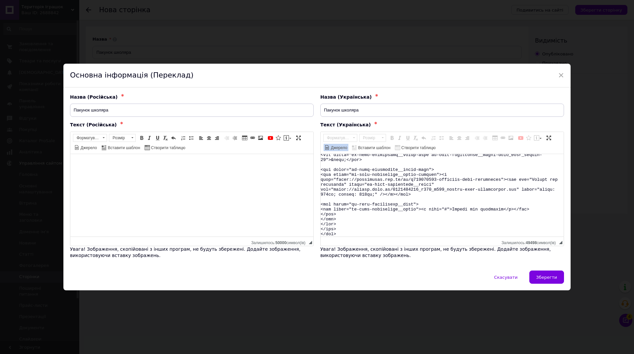
click at [445, 208] on textarea "Редактор, 131DE6DC-1E99-46D4-97E2-889135954368" at bounding box center [441, 195] width 243 height 83
paste textarea "[URL][DOMAIN_NAME]"
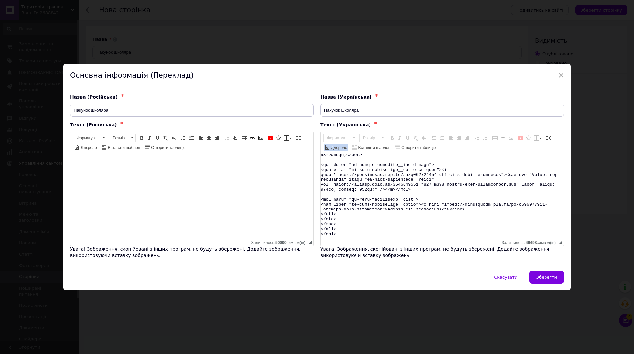
drag, startPoint x: 443, startPoint y: 208, endPoint x: 516, endPoint y: 210, distance: 72.6
click at [516, 210] on textarea "Редактор, 131DE6DC-1E99-46D4-97E2-889135954368" at bounding box center [441, 195] width 243 height 83
type textarea "<lor ipsum="do-sitam-cons-adipis el-seddo-eius-tempor_inci_utla et-dolor-magn">…"
click at [542, 280] on span "Зберегти" at bounding box center [546, 277] width 21 height 5
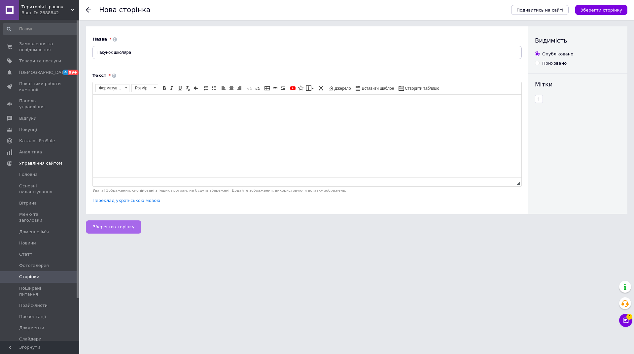
click at [118, 229] on span "Зберегти сторінку" at bounding box center [114, 226] width 42 height 5
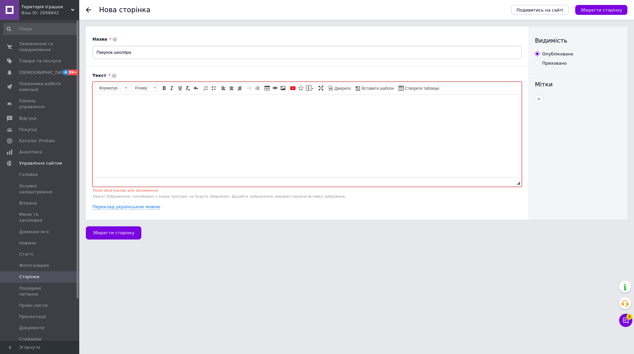
click at [138, 115] on html at bounding box center [307, 105] width 428 height 20
click at [118, 237] on button "Зберегти сторінку" at bounding box center [113, 232] width 55 height 13
